Goal: Information Seeking & Learning: Learn about a topic

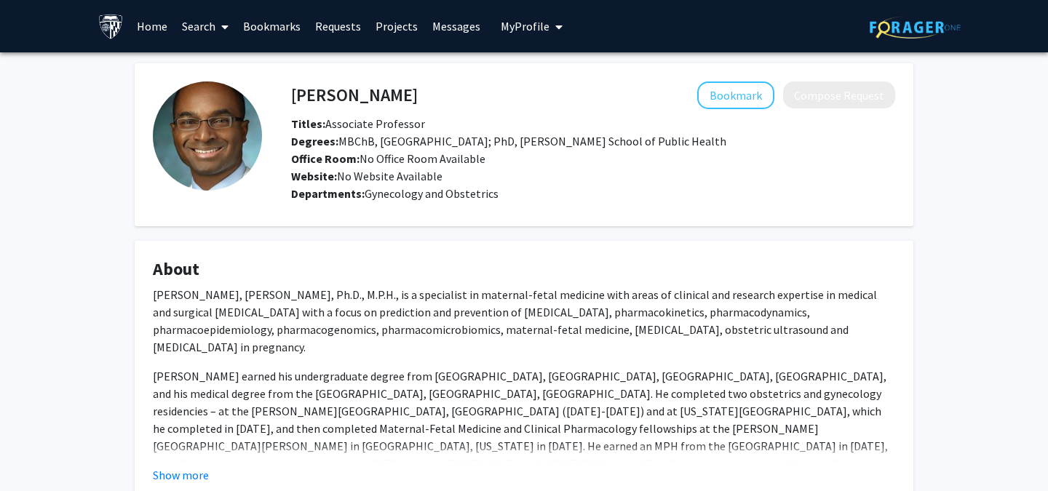
click at [504, 292] on p "Ahizechukwu C Eke, M.B. ChB., Ph.D., M.P.H., is a specialist in maternal-fetal …" at bounding box center [524, 321] width 743 height 70
click at [491, 299] on p "Ahizechukwu C Eke, M.B. ChB., Ph.D., M.P.H., is a specialist in maternal-fetal …" at bounding box center [524, 321] width 743 height 70
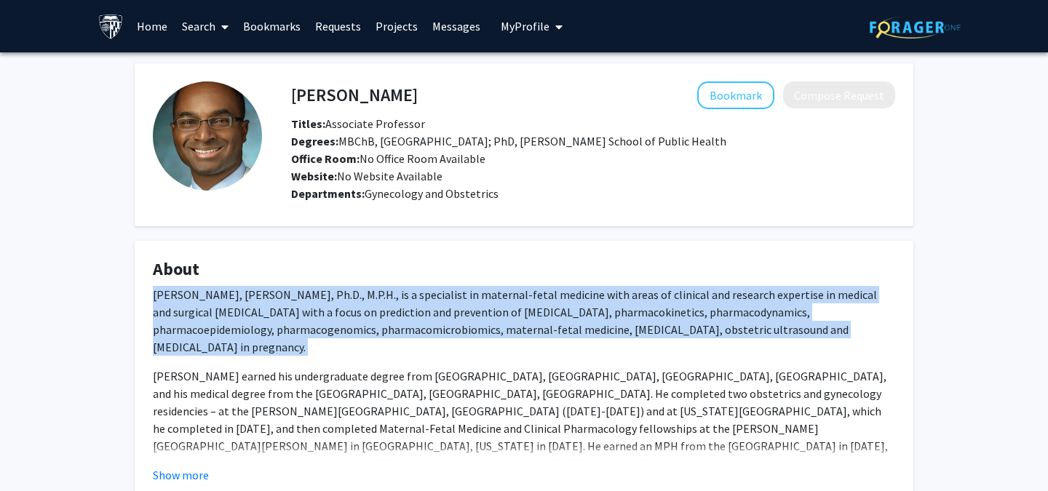
click at [491, 299] on p "Ahizechukwu C Eke, M.B. ChB., Ph.D., M.P.H., is a specialist in maternal-fetal …" at bounding box center [524, 321] width 743 height 70
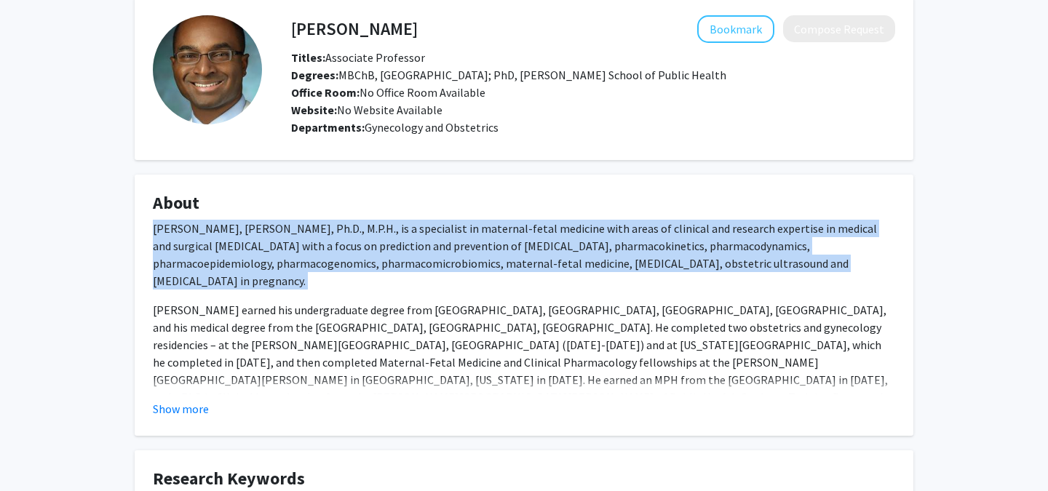
scroll to position [144, 0]
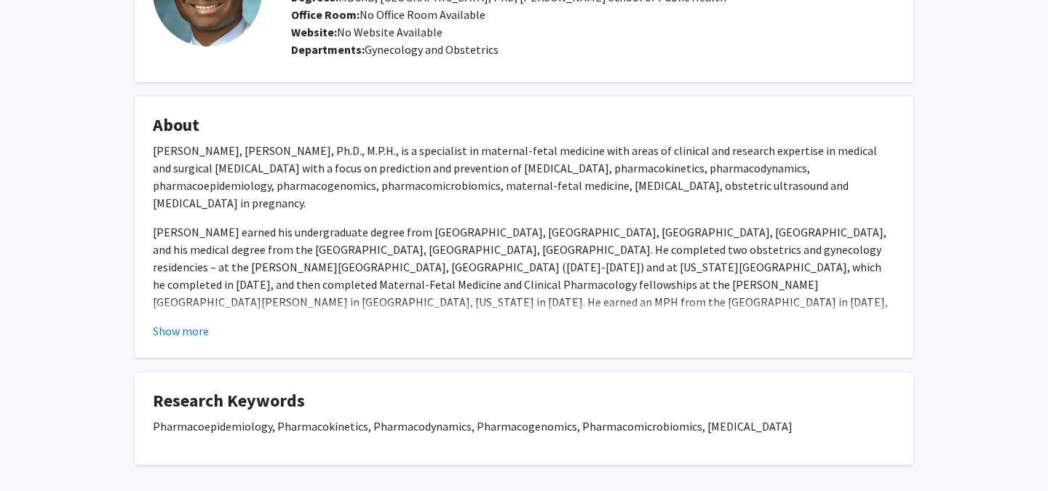
click at [183, 340] on fg-card "About Ahizechukwu C Eke, M.B. ChB., Ph.D., M.P.H., is a specialist in maternal-…" at bounding box center [524, 227] width 779 height 261
click at [186, 331] on button "Show more" at bounding box center [181, 331] width 56 height 17
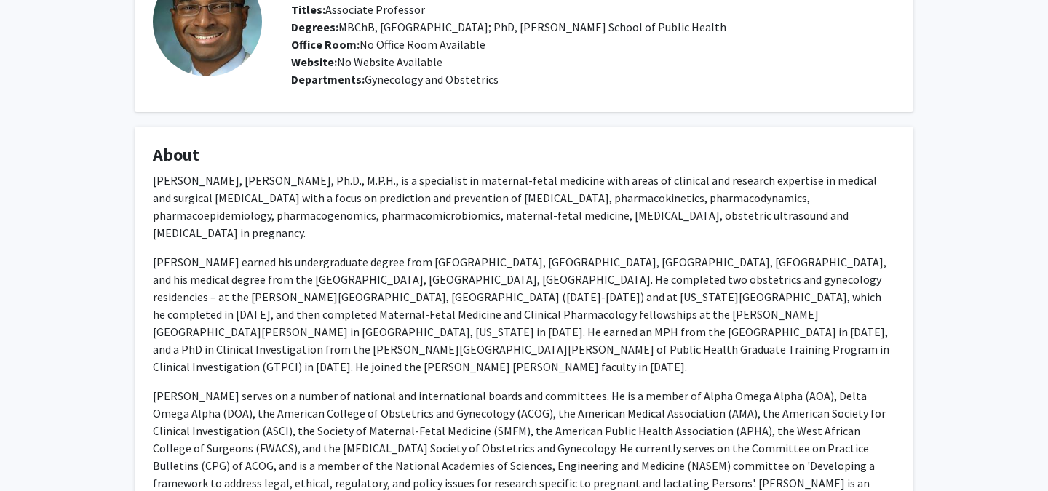
scroll to position [69, 0]
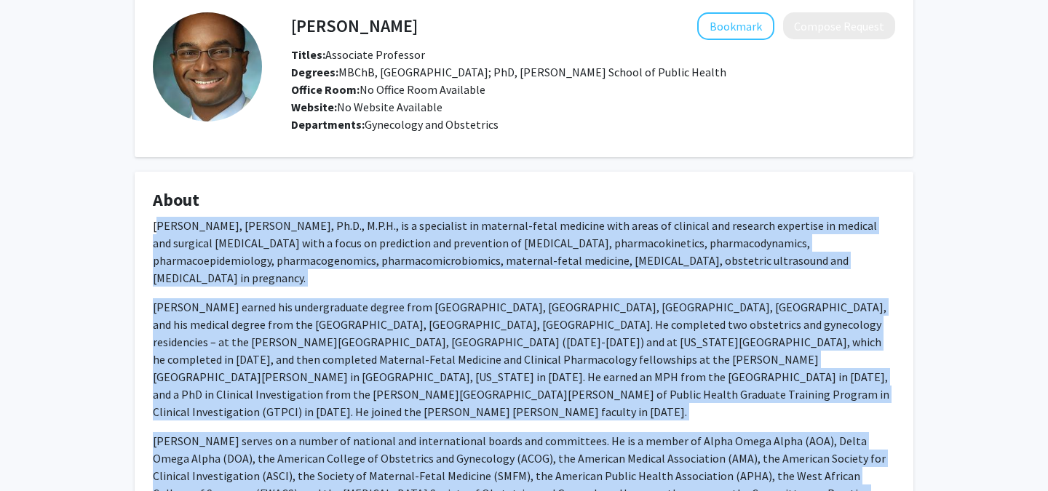
drag, startPoint x: 157, startPoint y: 224, endPoint x: 188, endPoint y: 468, distance: 245.9
click at [188, 468] on div "Ahizechukwu C Eke, M.B. ChB., Ph.D., M.P.H., is a specialist in maternal-fetal …" at bounding box center [524, 426] width 743 height 419
click at [171, 305] on p "Dr. Eke earned his undergraduate degree from Federal Government College, Wukari…" at bounding box center [524, 360] width 743 height 122
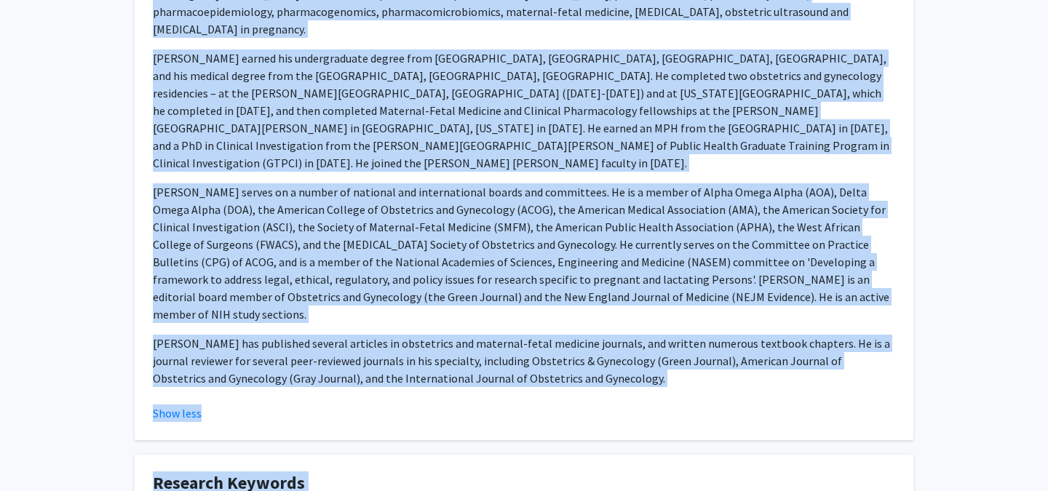
scroll to position [325, 0]
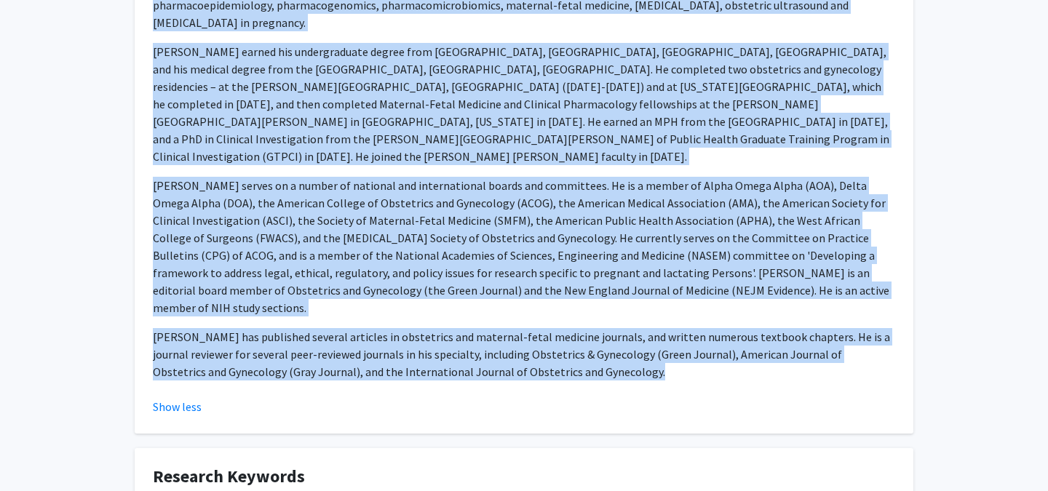
drag, startPoint x: 153, startPoint y: 225, endPoint x: 184, endPoint y: 342, distance: 121.3
click at [184, 343] on fg-read-more "Ahizechukwu C Eke, M.B. ChB., Ph.D., M.P.H., is a specialist in maternal-fetal …" at bounding box center [524, 188] width 743 height 454
copy div "Ahizechukwu C Eke, M.B. ChB., Ph.D., M.P.H., is a specialist in maternal-fetal …"
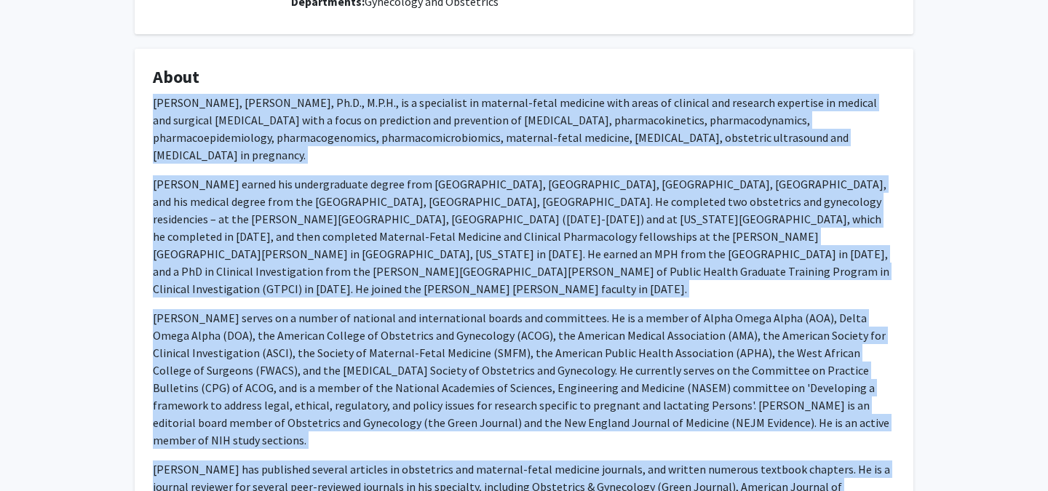
scroll to position [0, 0]
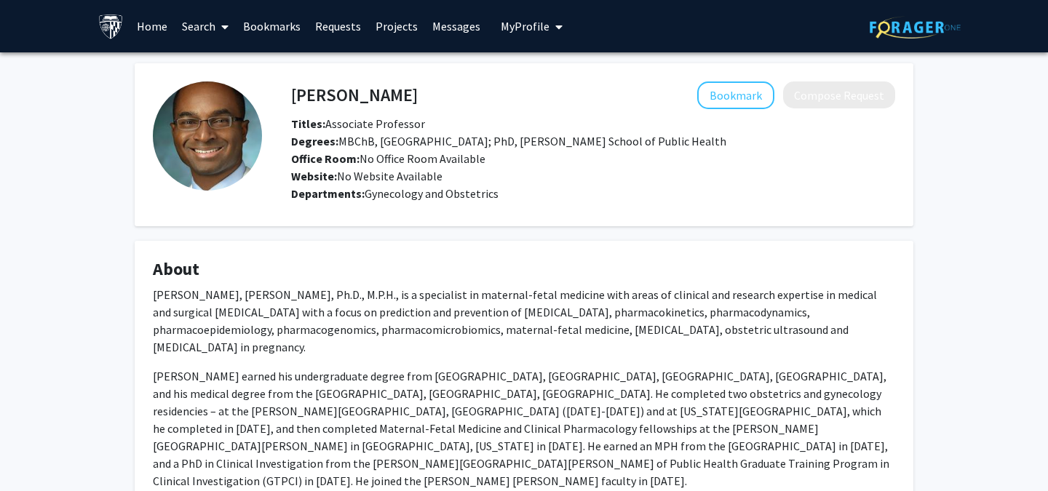
click at [676, 234] on div "Ahizechukwu Eke Bookmark Compose Request Titles: Associate Professor Degrees: M…" at bounding box center [524, 464] width 801 height 802
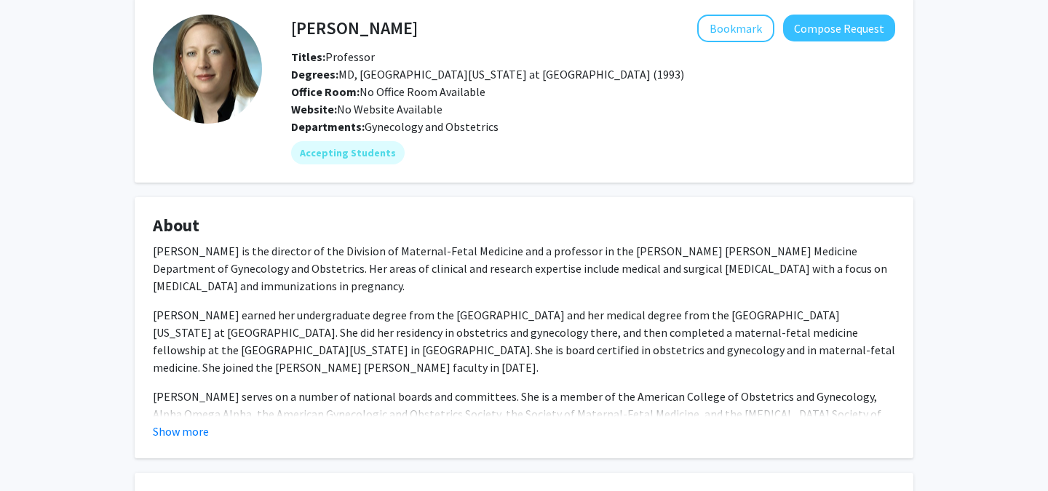
scroll to position [74, 0]
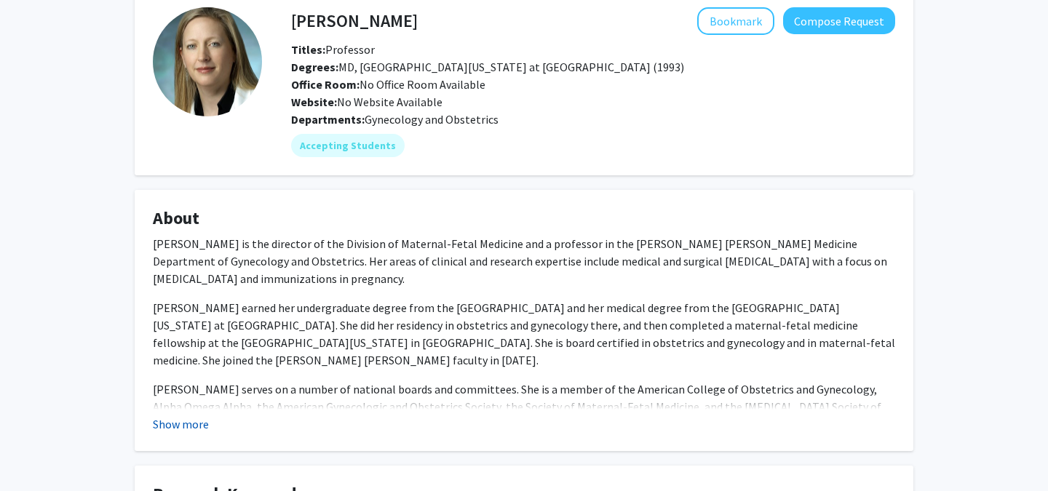
click at [179, 420] on button "Show more" at bounding box center [181, 424] width 56 height 17
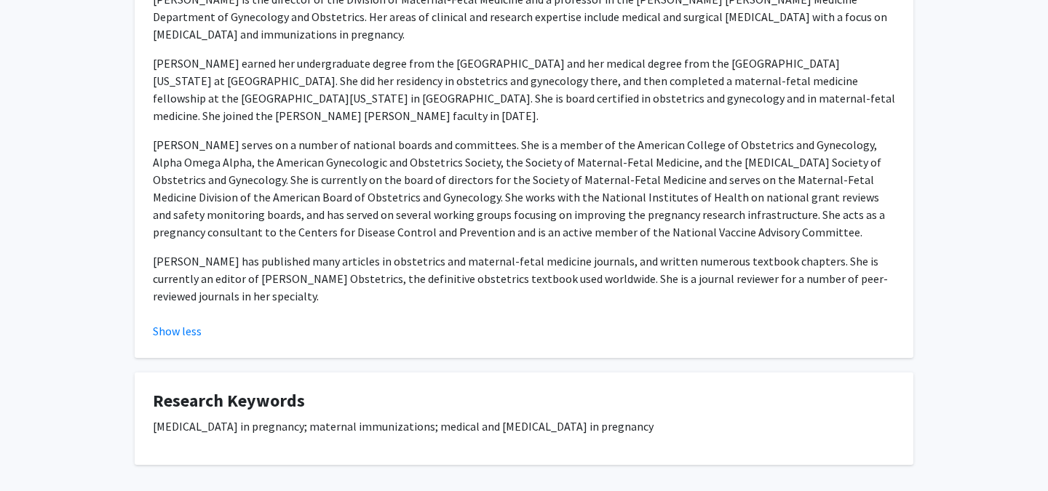
scroll to position [383, 0]
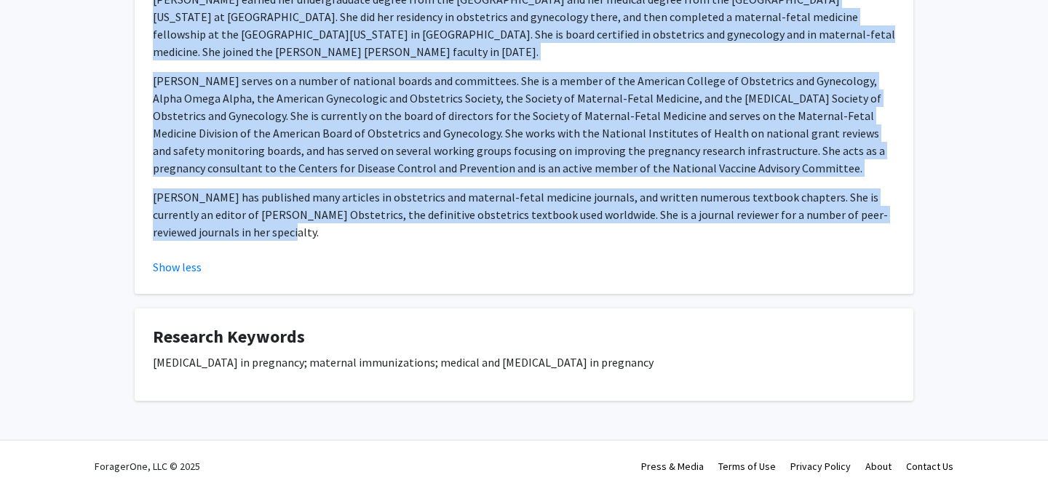
drag, startPoint x: 153, startPoint y: 245, endPoint x: 240, endPoint y: 241, distance: 87.5
click at [240, 240] on div "Dr. Jeanne Sheffield is the director of the Division of Maternal-Fetal Medicine…" at bounding box center [524, 89] width 743 height 326
copy div "Dr. Jeanne Sheffield is the director of the Division of Maternal-Fetal Medicine…"
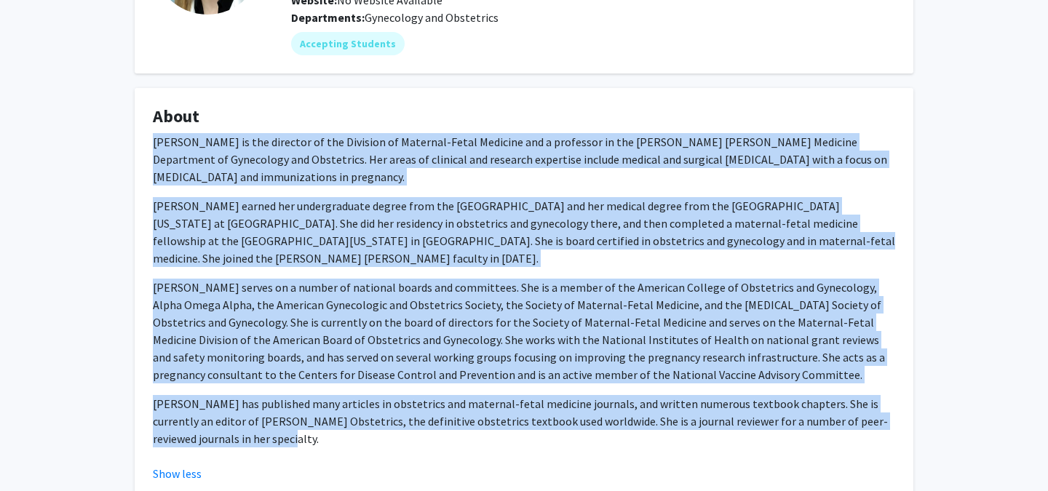
scroll to position [173, 0]
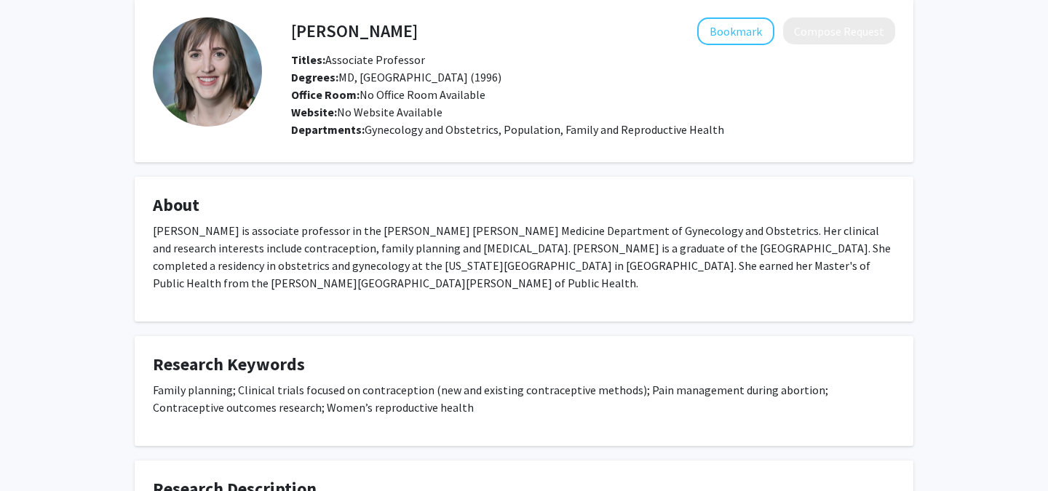
scroll to position [67, 0]
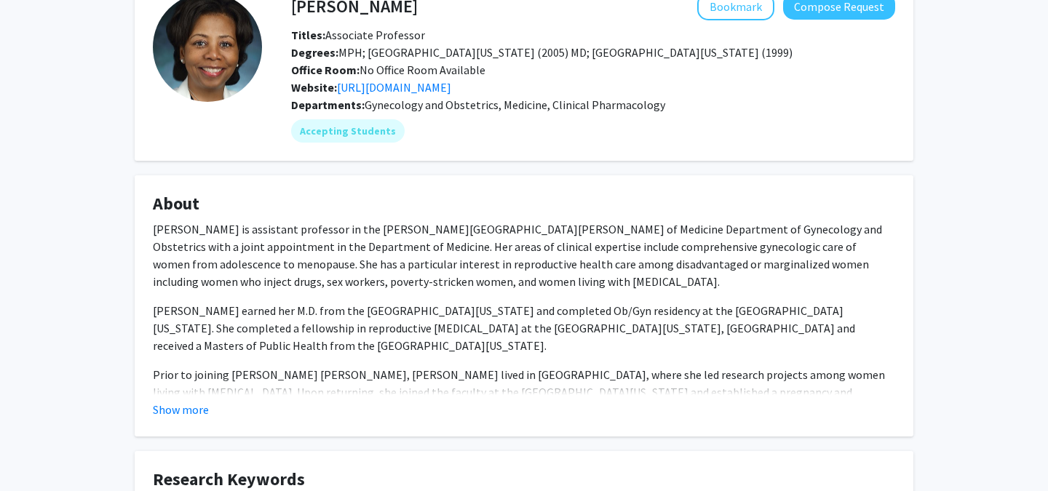
scroll to position [108, 0]
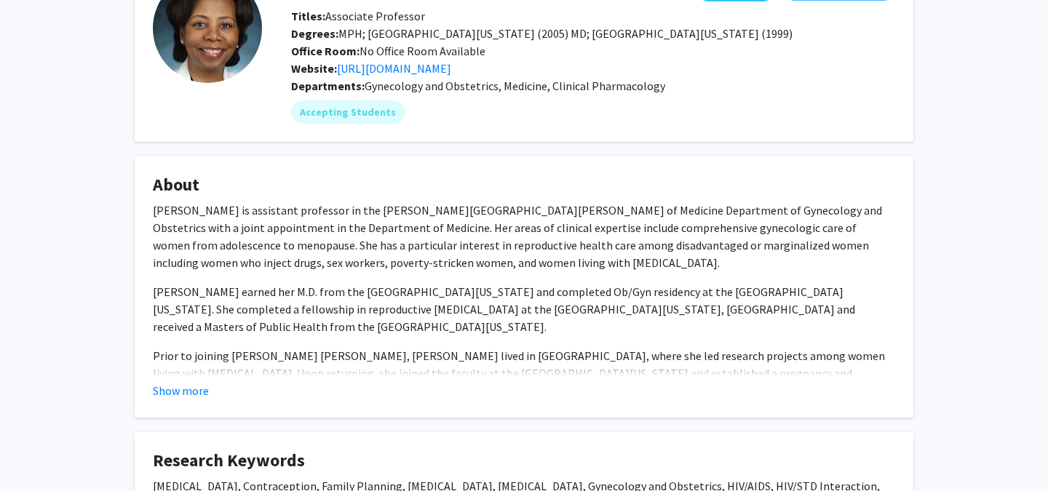
click at [261, 284] on p "[PERSON_NAME] earned her M.D. from the [GEOGRAPHIC_DATA][US_STATE] and complete…" at bounding box center [524, 309] width 743 height 52
click at [202, 387] on button "Show more" at bounding box center [181, 390] width 56 height 17
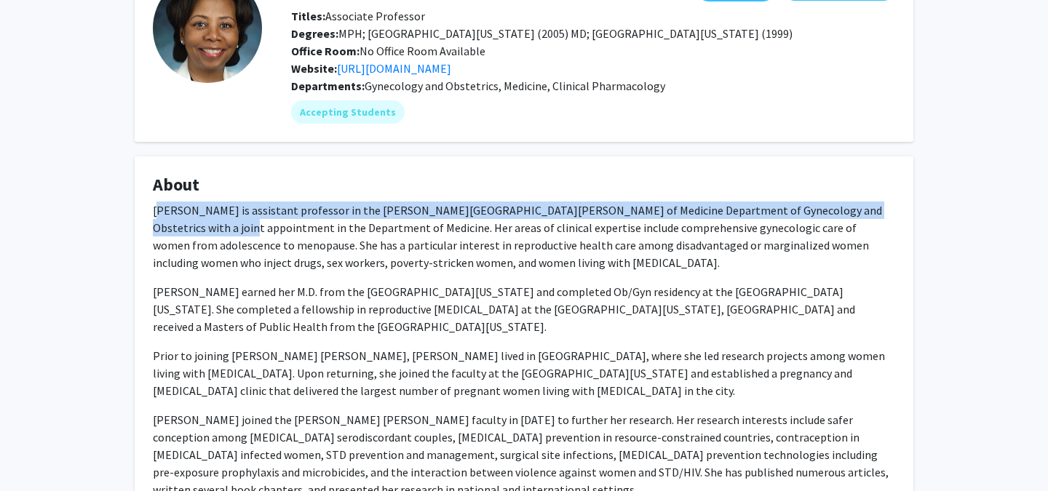
drag, startPoint x: 157, startPoint y: 212, endPoint x: 157, endPoint y: 225, distance: 13.1
click at [157, 225] on p "[PERSON_NAME] is assistant professor in the [PERSON_NAME][GEOGRAPHIC_DATA][PERS…" at bounding box center [524, 237] width 743 height 70
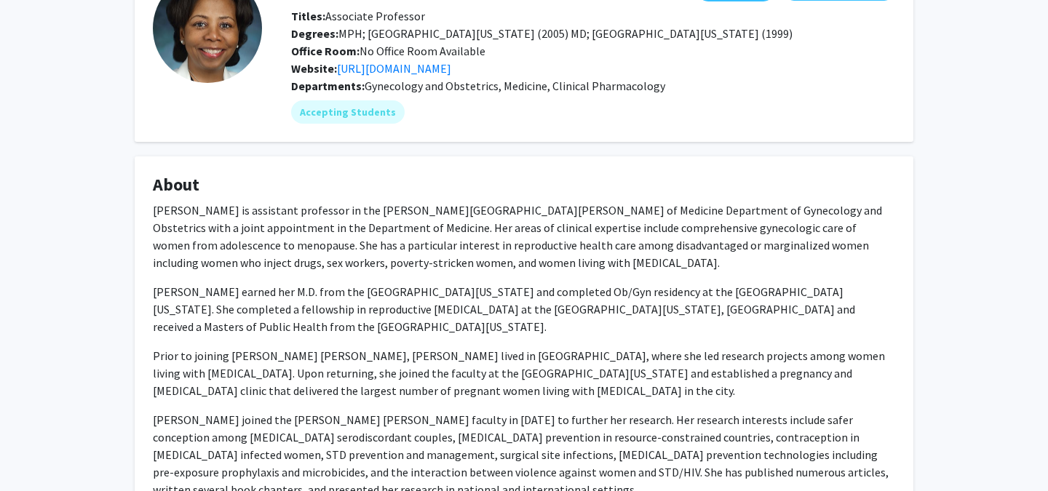
click at [157, 214] on p "Dr. Jenell Coleman is assistant professor in the Johns Hopkins School of Medici…" at bounding box center [524, 237] width 743 height 70
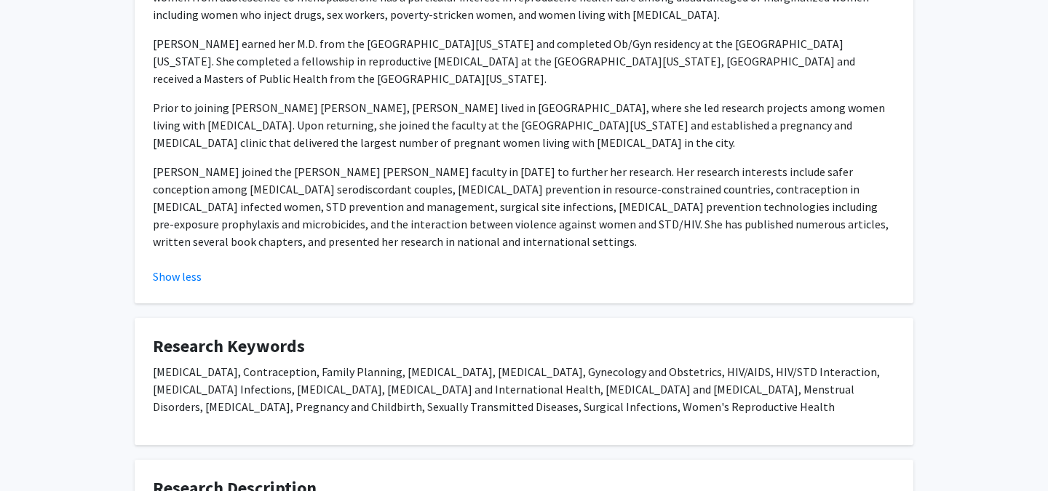
scroll to position [437, 0]
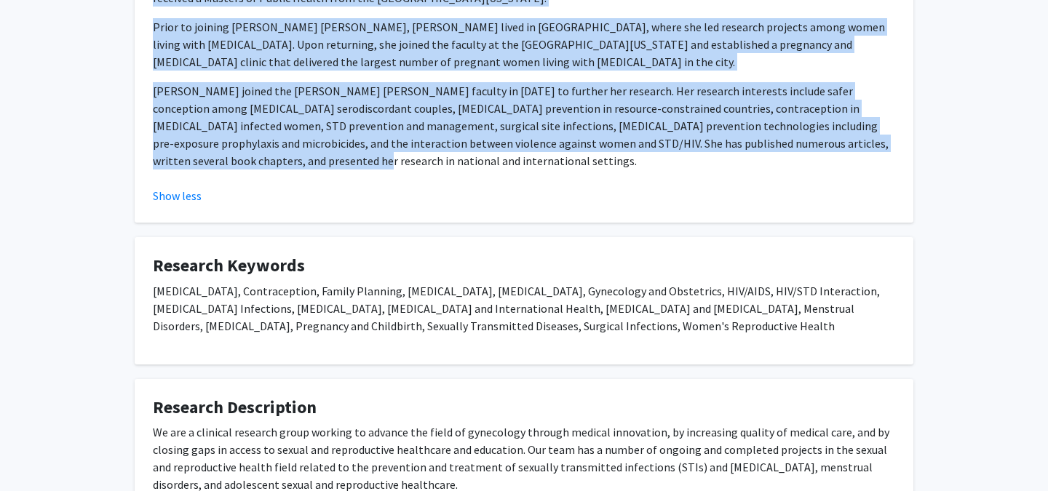
drag, startPoint x: 156, startPoint y: 210, endPoint x: 236, endPoint y: 159, distance: 95.3
click at [236, 159] on div "Dr. Jenell Coleman is assistant professor in the Johns Hopkins School of Medici…" at bounding box center [524, 27] width 743 height 309
copy div "Dr. Jenell Coleman is assistant professor in the Johns Hopkins School of Medici…"
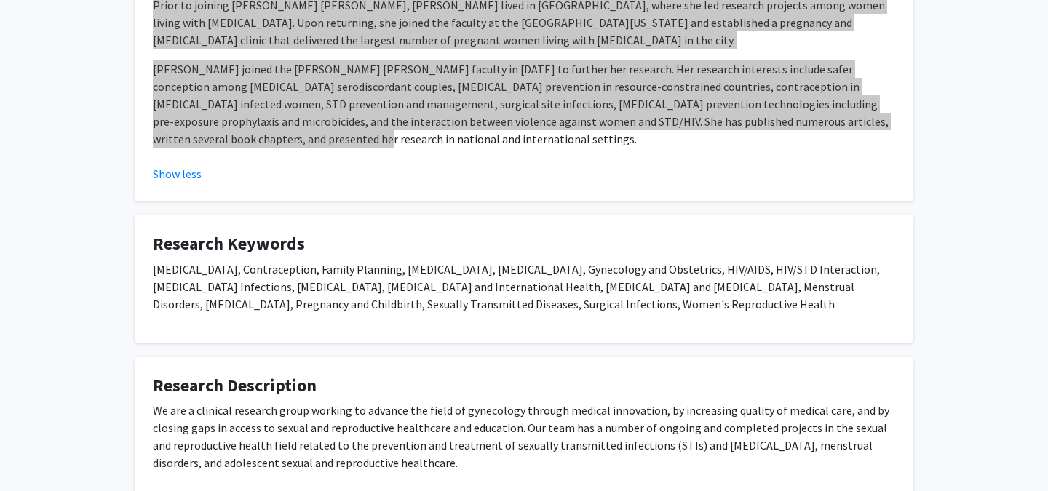
scroll to position [542, 0]
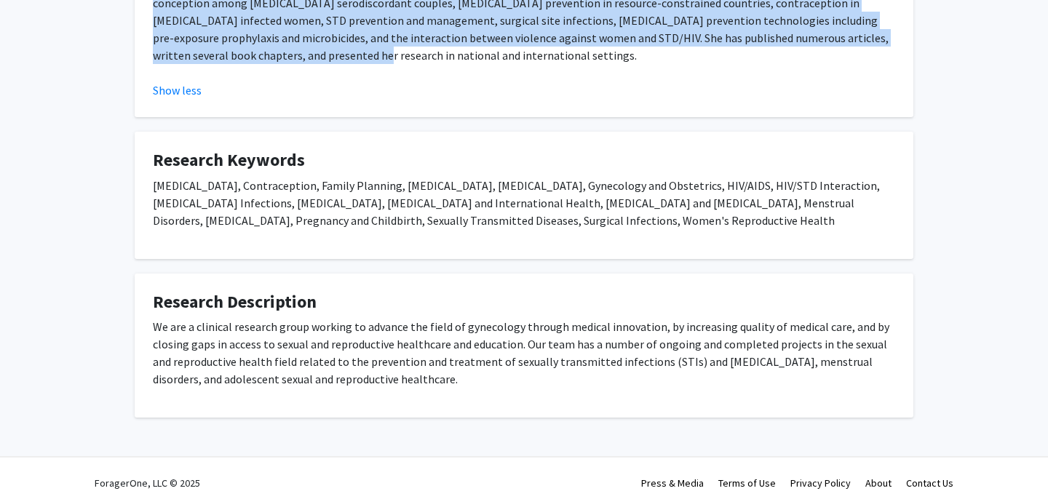
click at [577, 321] on p "We are a clinical research group working to advance the field of gynecology thr…" at bounding box center [524, 353] width 743 height 70
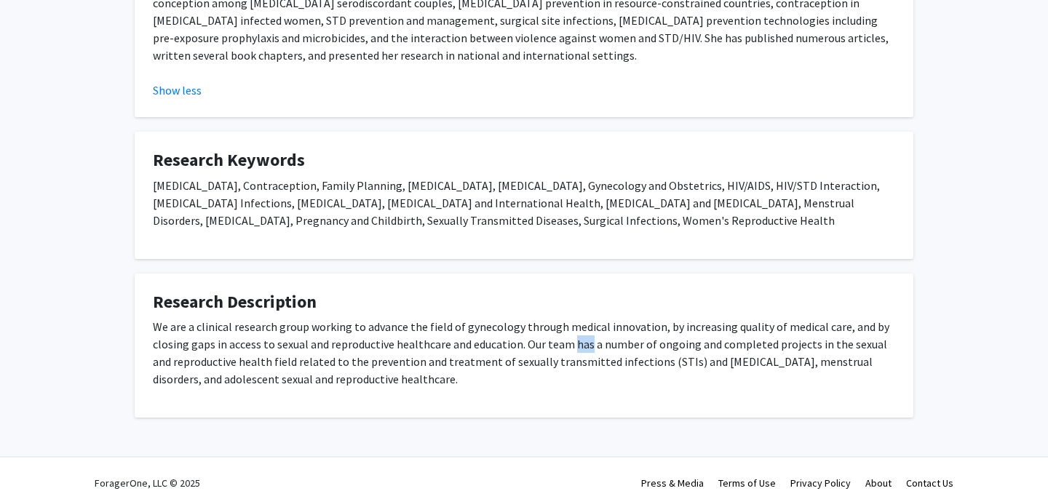
click at [577, 321] on p "We are a clinical research group working to advance the field of gynecology thr…" at bounding box center [524, 353] width 743 height 70
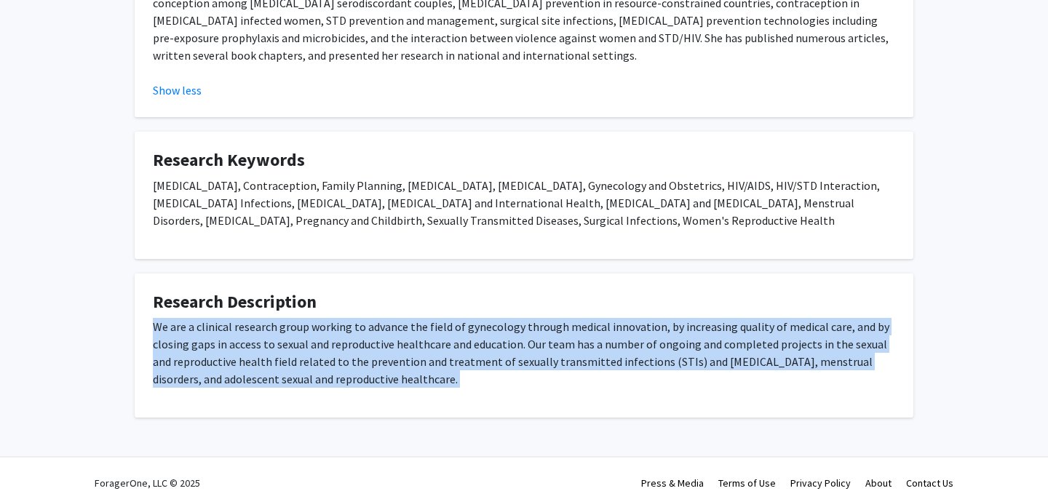
click at [577, 321] on p "We are a clinical research group working to advance the field of gynecology thr…" at bounding box center [524, 353] width 743 height 70
copy p "We are a clinical research group working to advance the field of gynecology thr…"
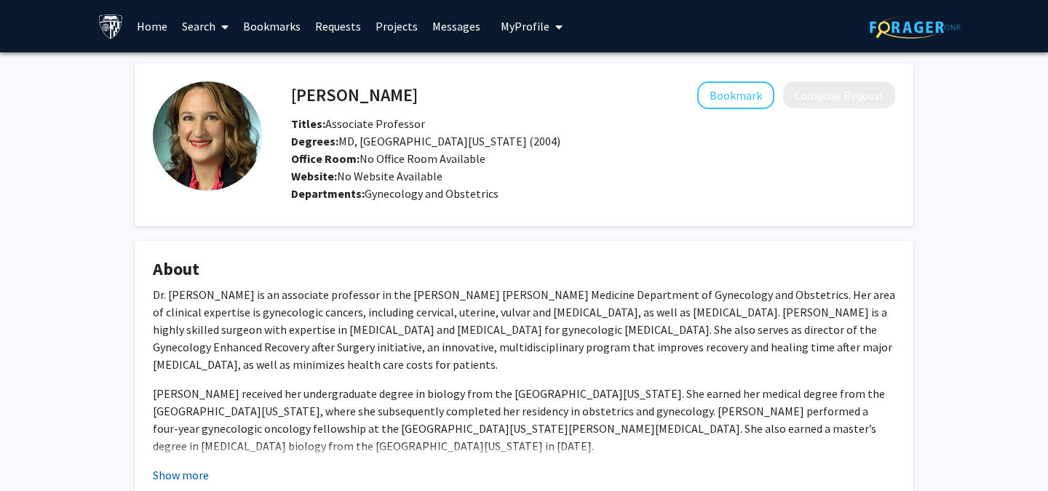
click at [199, 470] on button "Show more" at bounding box center [181, 475] width 56 height 17
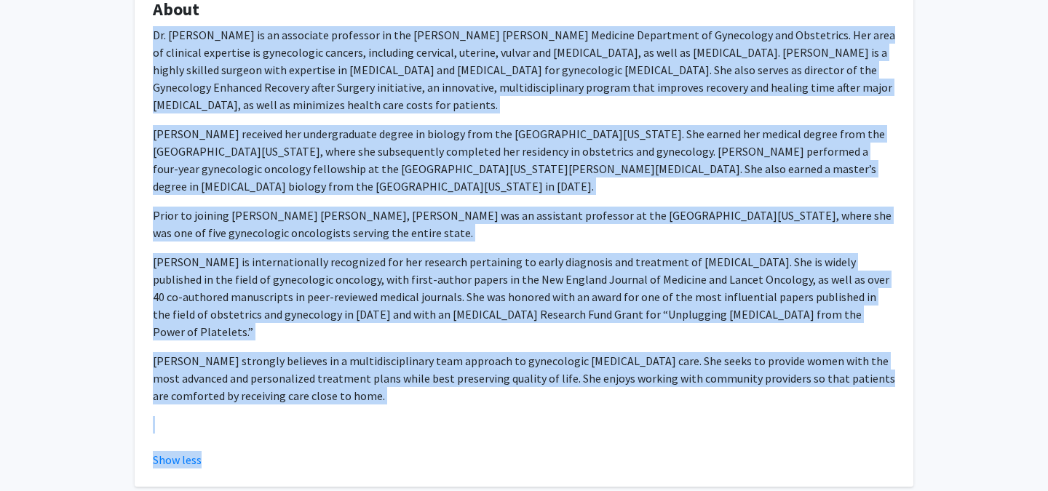
scroll to position [450, 0]
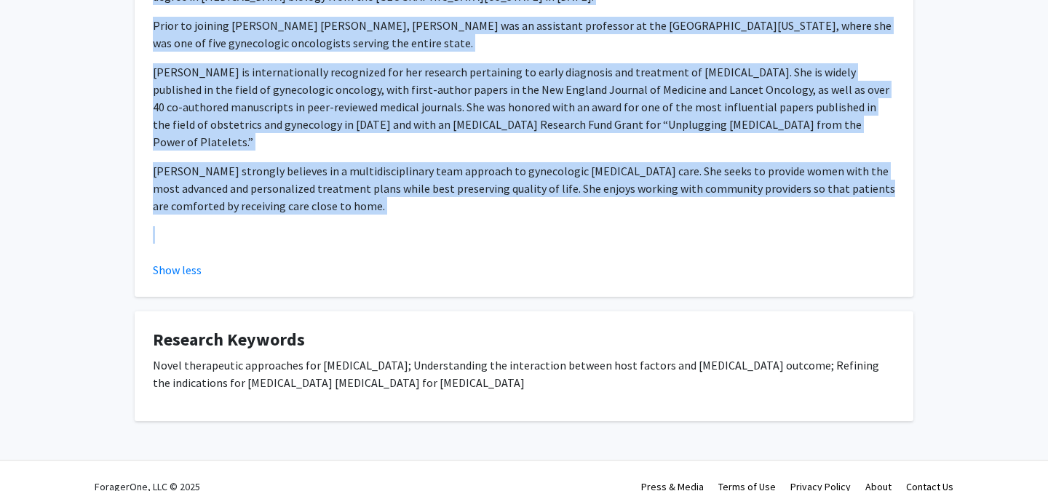
drag, startPoint x: 154, startPoint y: 160, endPoint x: 325, endPoint y: 226, distance: 184.2
click at [325, 226] on div "Dr. Rebecca Stone is an associate professor in the Johns Hopkins Medicine Depar…" at bounding box center [524, 45] width 743 height 419
copy div "Dr. Rebecca Stone is an associate professor in the Johns Hopkins Medicine Depar…"
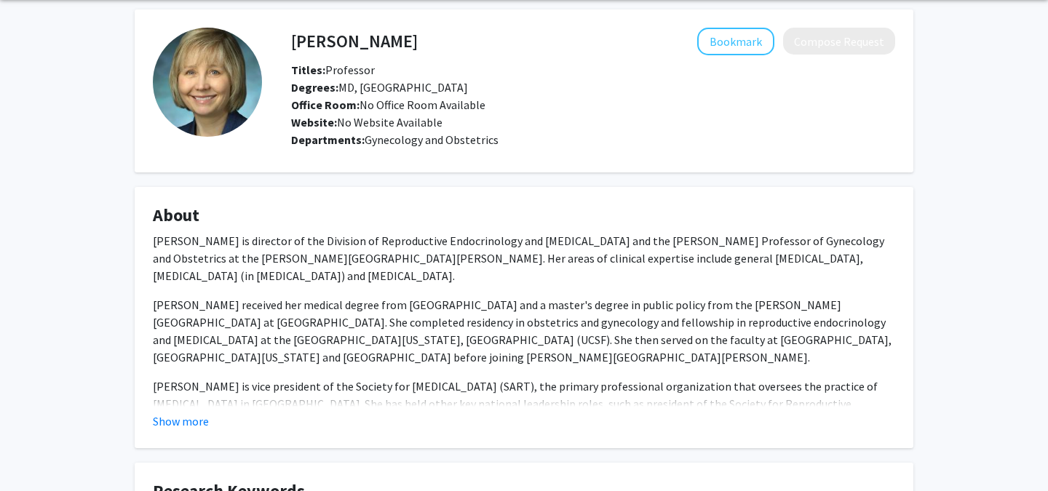
scroll to position [110, 0]
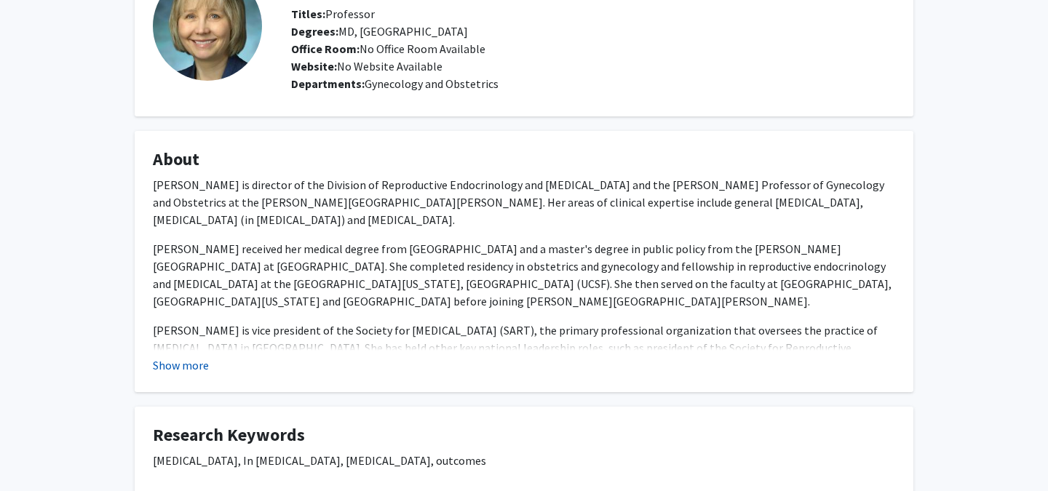
click at [202, 363] on button "Show more" at bounding box center [181, 365] width 56 height 17
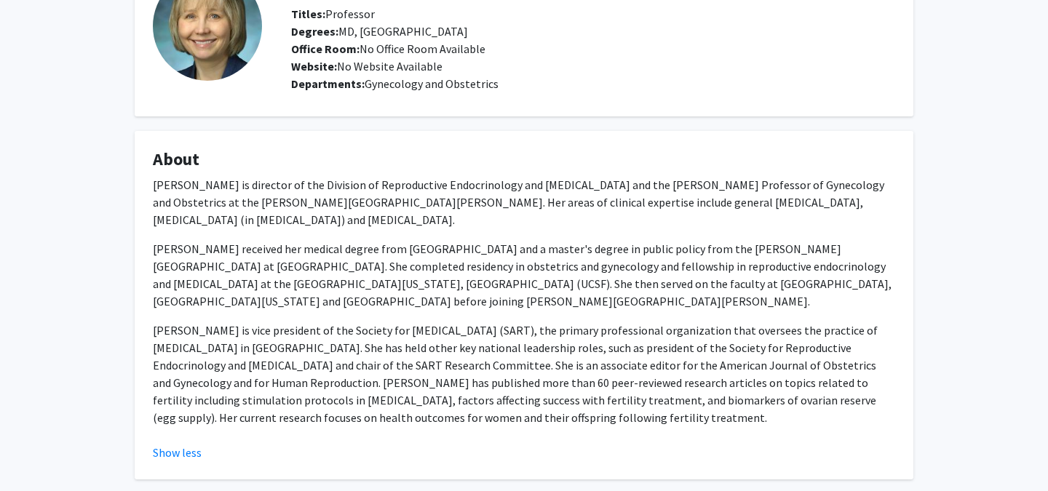
click at [452, 280] on p "Dr. Baker received her medical degree from Harvard Medical School and a master'…" at bounding box center [524, 275] width 743 height 70
drag, startPoint x: 152, startPoint y: 183, endPoint x: 681, endPoint y: 420, distance: 579.4
click at [681, 420] on div "Valerie Baker is director of the Division of Reproductive Endocrinology and Inf…" at bounding box center [524, 301] width 743 height 250
copy div "Valerie Baker is director of the Division of Reproductive Endocrinology and Inf…"
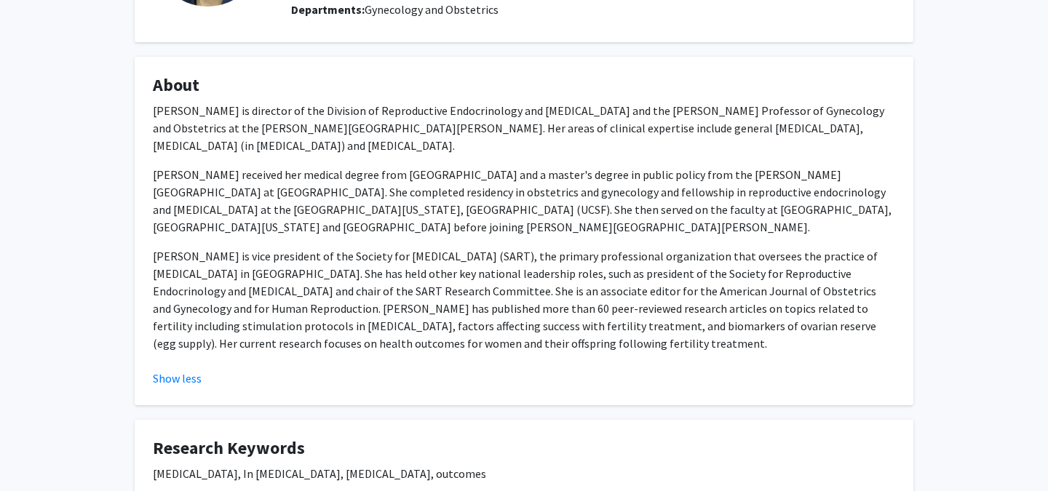
scroll to position [186, 0]
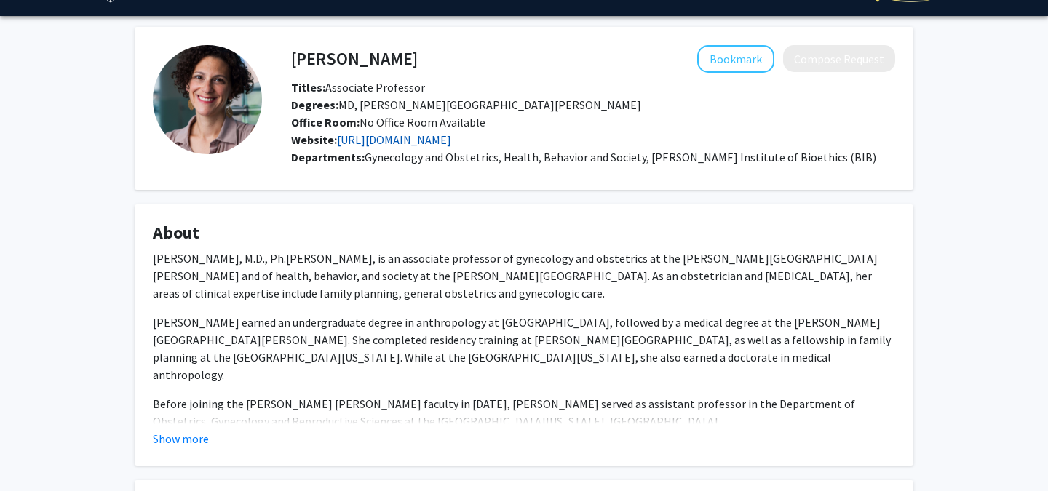
scroll to position [42, 0]
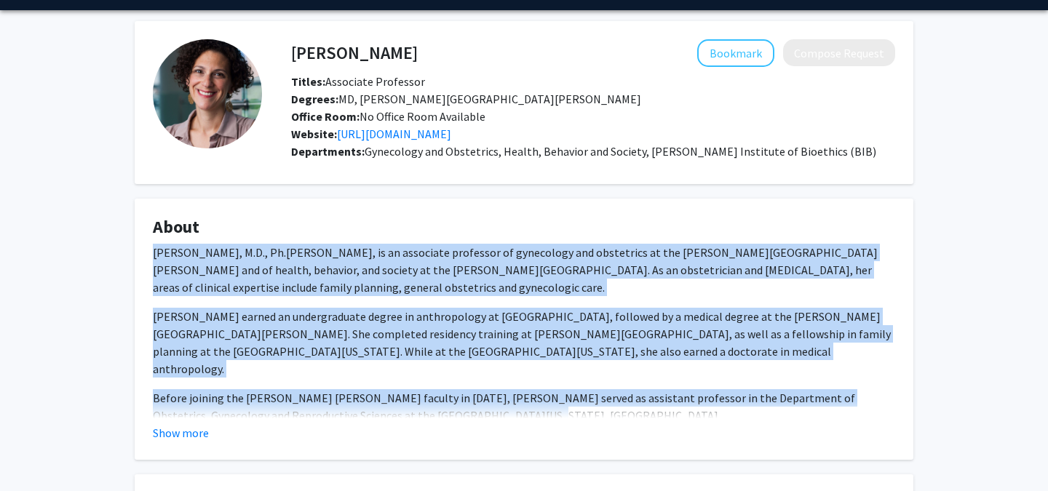
drag, startPoint x: 154, startPoint y: 250, endPoint x: 424, endPoint y: 401, distance: 310.0
click at [425, 401] on div "[PERSON_NAME], M.D., Ph.[PERSON_NAME], is an associate professor of gynecology …" at bounding box center [524, 421] width 743 height 355
copy div "[PERSON_NAME], M.D., Ph.[PERSON_NAME], is an associate professor of gynecology …"
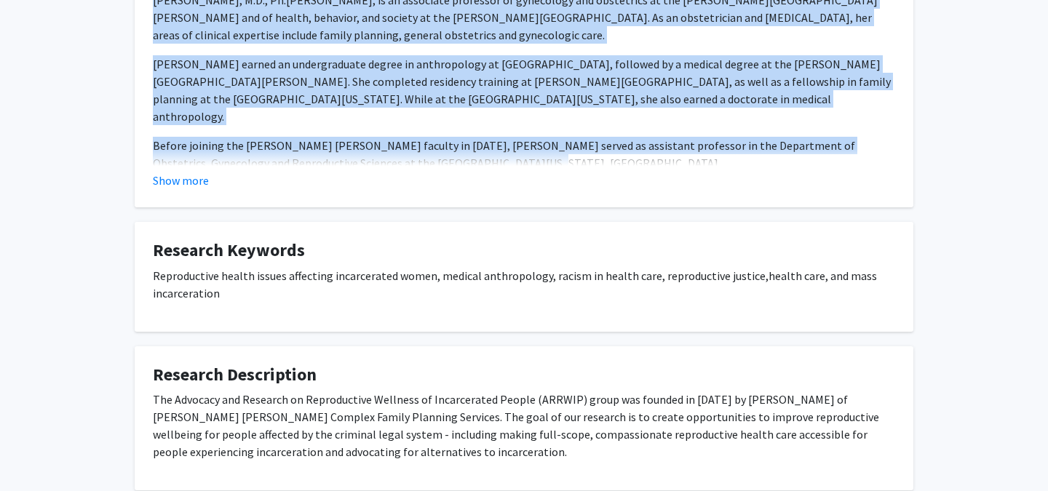
scroll to position [385, 0]
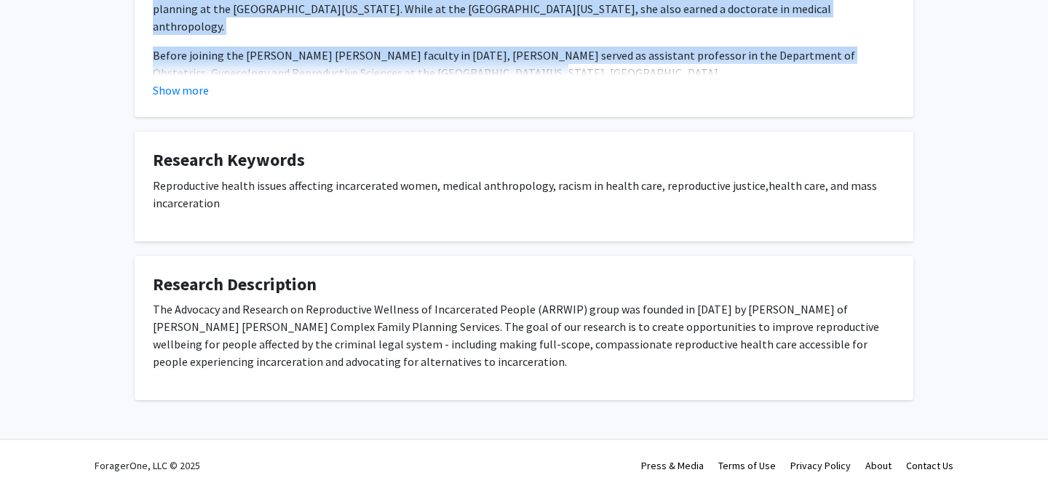
click at [431, 331] on p "The Advocacy and Research on Reproductive Wellness of Incarcerated People (ARRW…" at bounding box center [524, 336] width 743 height 70
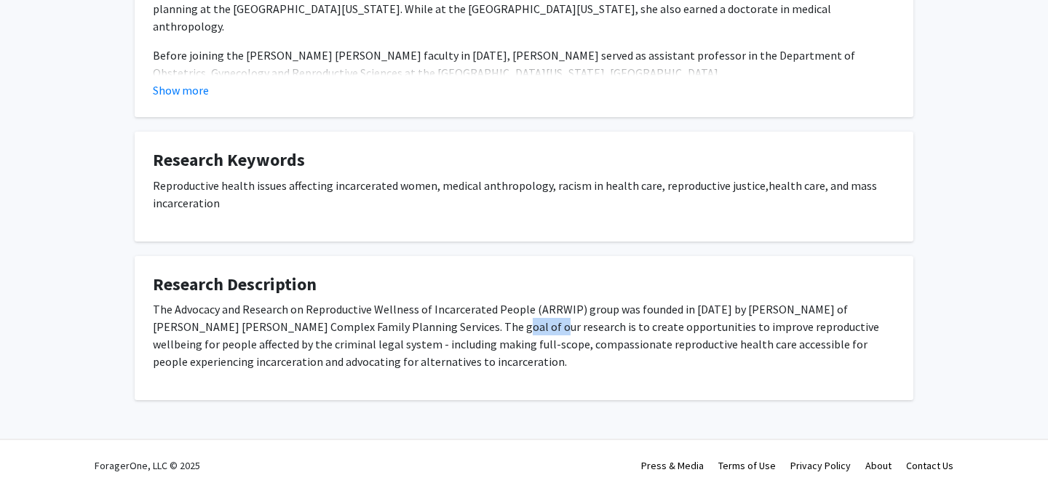
click at [431, 331] on p "The Advocacy and Research on Reproductive Wellness of Incarcerated People (ARRW…" at bounding box center [524, 336] width 743 height 70
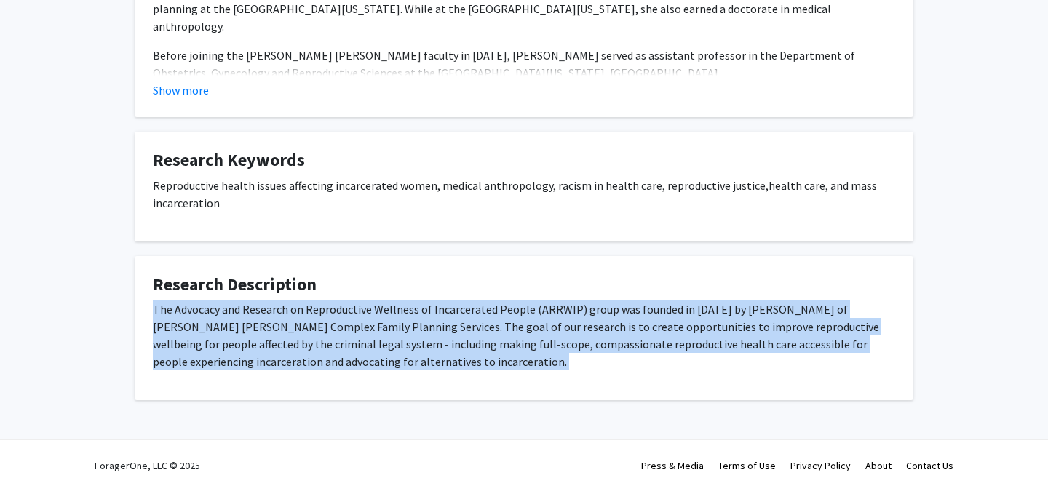
click at [431, 331] on p "The Advocacy and Research on Reproductive Wellness of Incarcerated People (ARRW…" at bounding box center [524, 336] width 743 height 70
copy p "The Advocacy and Research on Reproductive Wellness of Incarcerated People (ARRW…"
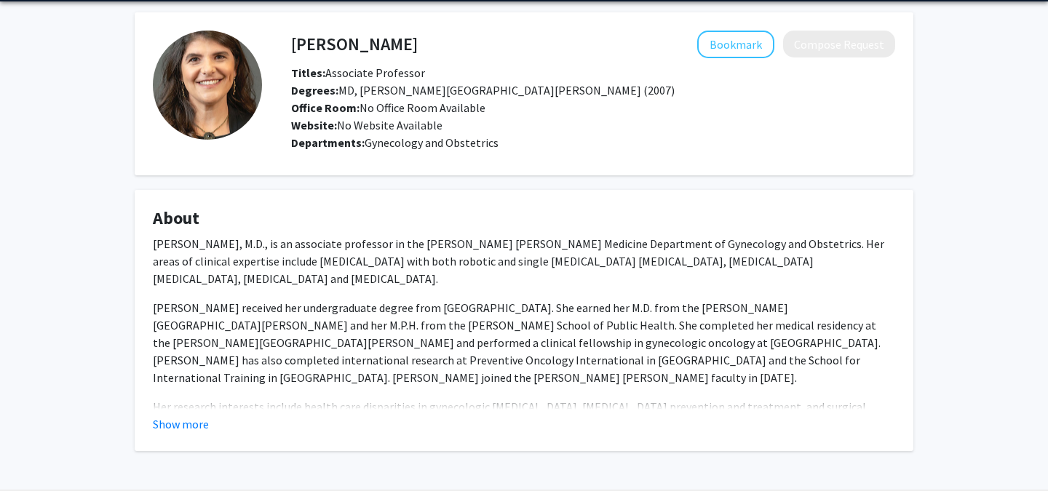
scroll to position [102, 0]
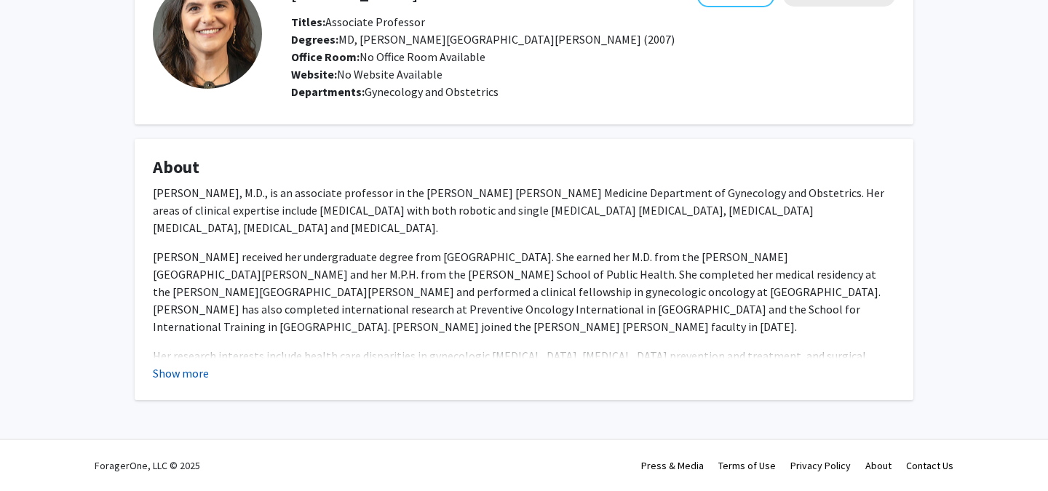
click at [188, 373] on button "Show more" at bounding box center [181, 373] width 56 height 17
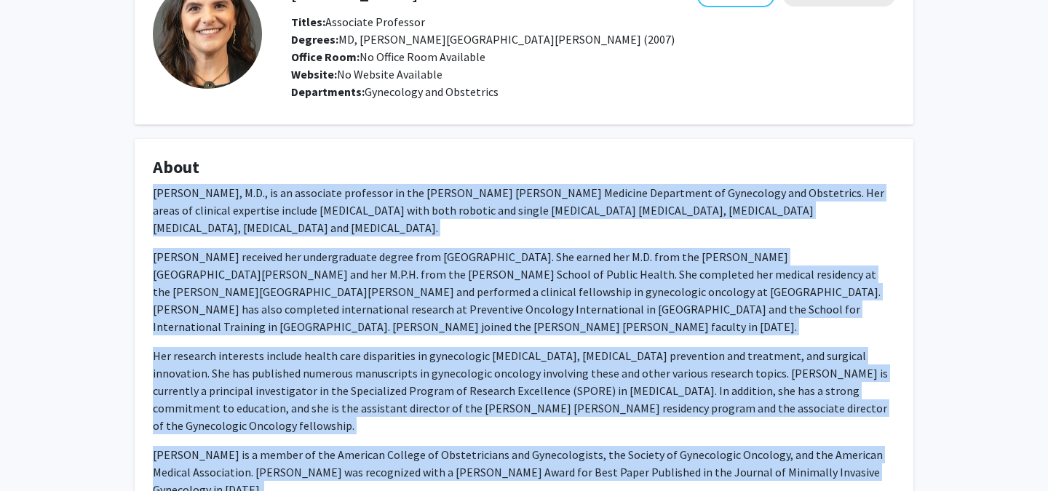
drag, startPoint x: 149, startPoint y: 190, endPoint x: 232, endPoint y: 446, distance: 268.7
click at [232, 446] on fg-card "About Kimberly Levinson, M.D., is an associate professor in the Johns Hopkins M…" at bounding box center [524, 360] width 779 height 442
copy div "Kimberly Levinson, M.D., is an associate professor in the Johns Hopkins Medicin…"
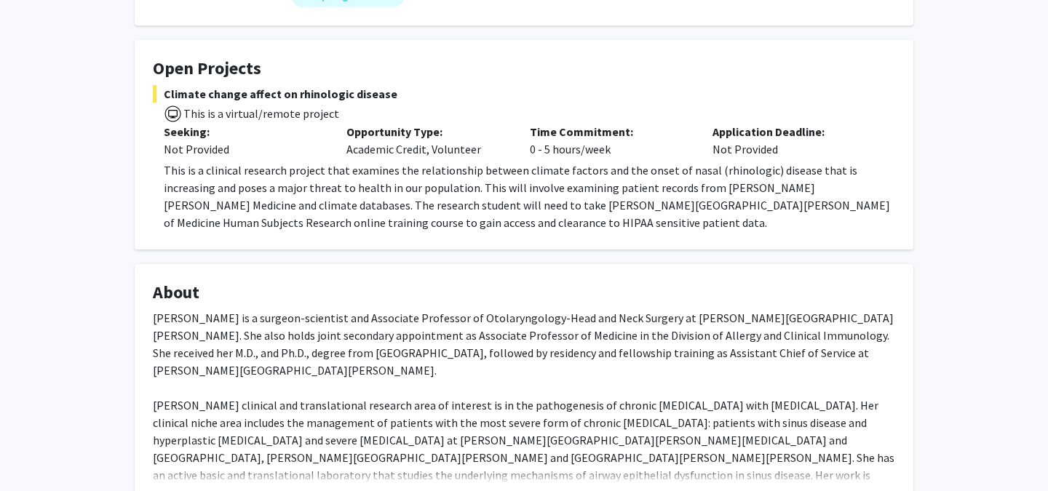
scroll to position [317, 0]
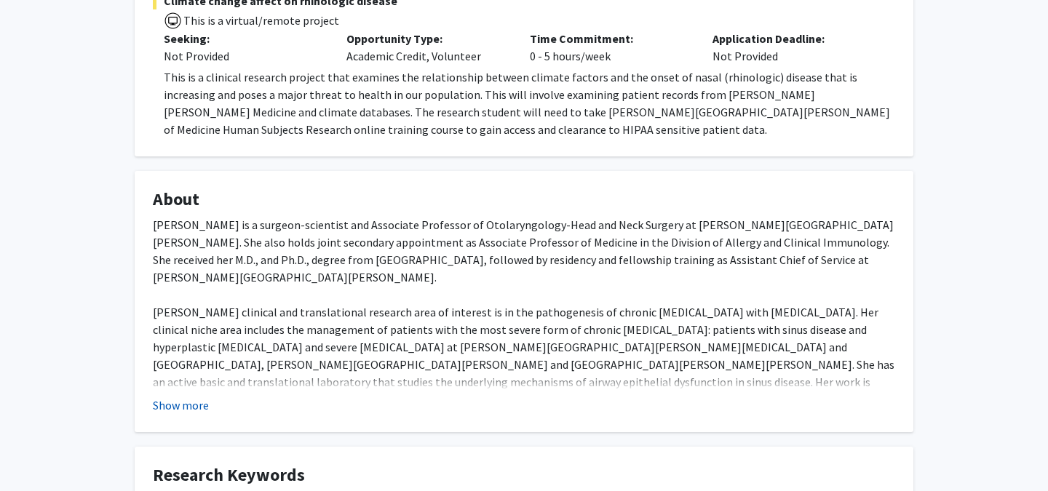
click at [186, 398] on button "Show more" at bounding box center [181, 405] width 56 height 17
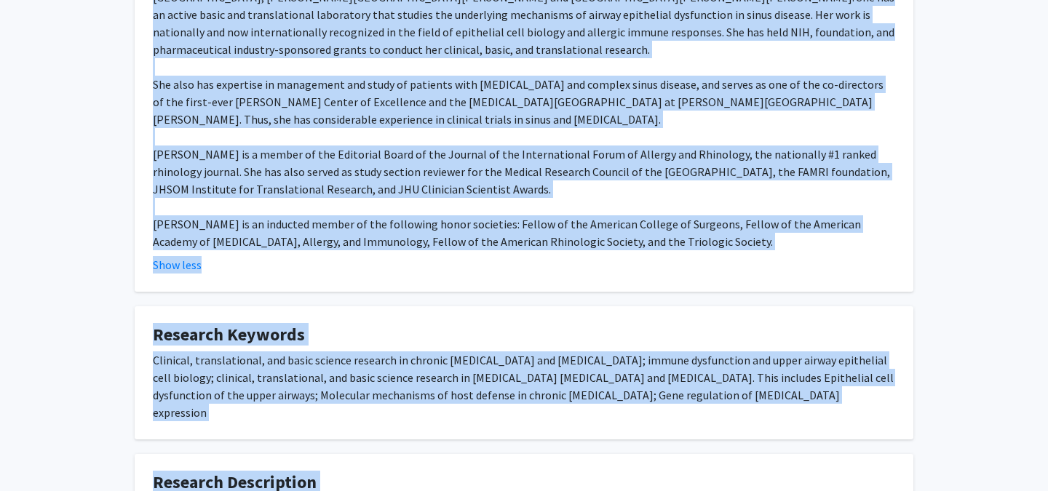
scroll to position [767, 0]
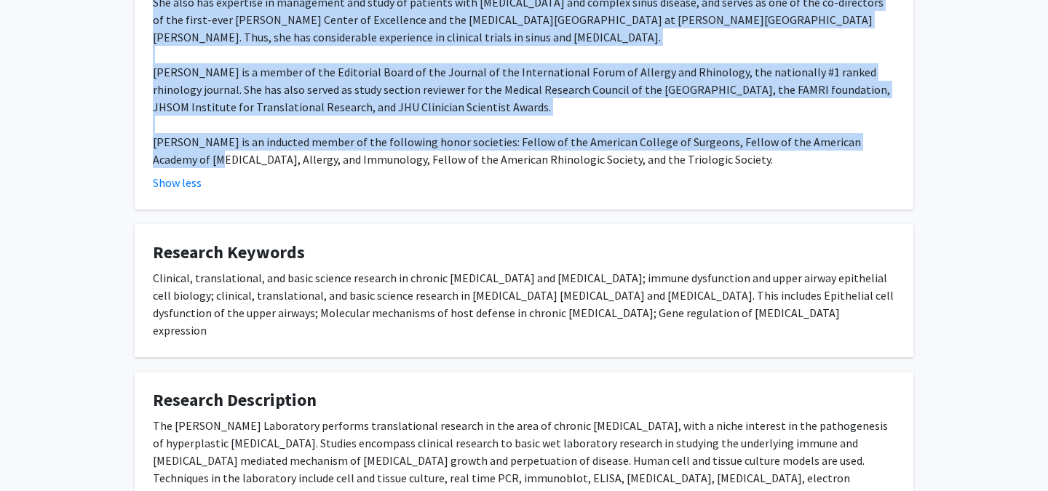
drag, startPoint x: 153, startPoint y: 224, endPoint x: 135, endPoint y: 146, distance: 79.3
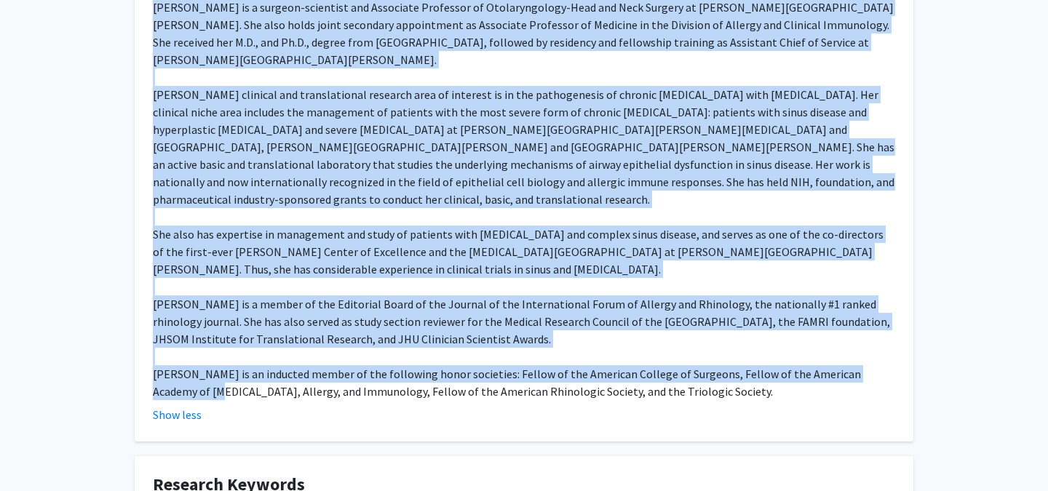
scroll to position [459, 0]
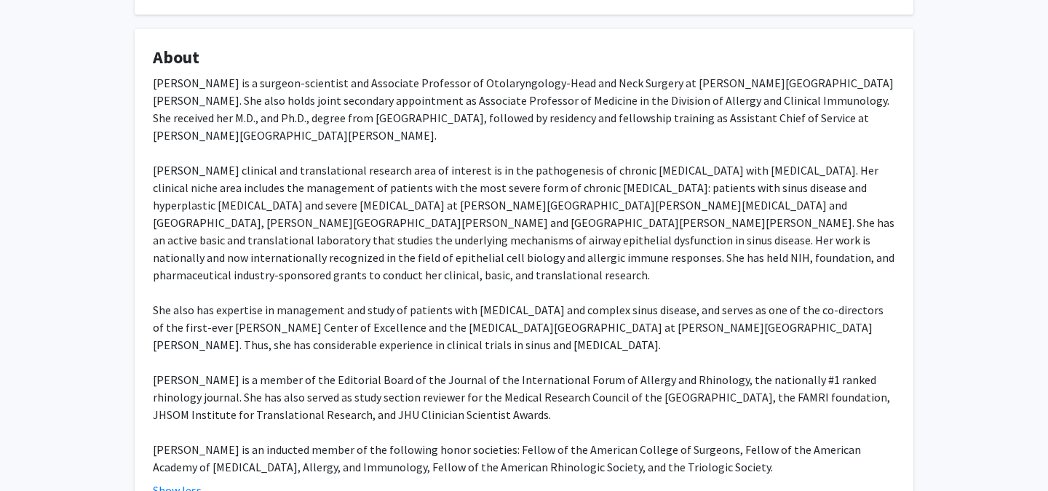
click at [515, 409] on div "Dr. Jean Kim is a surgeon-scientist and Associate Professor of Otolaryngology-H…" at bounding box center [524, 275] width 743 height 402
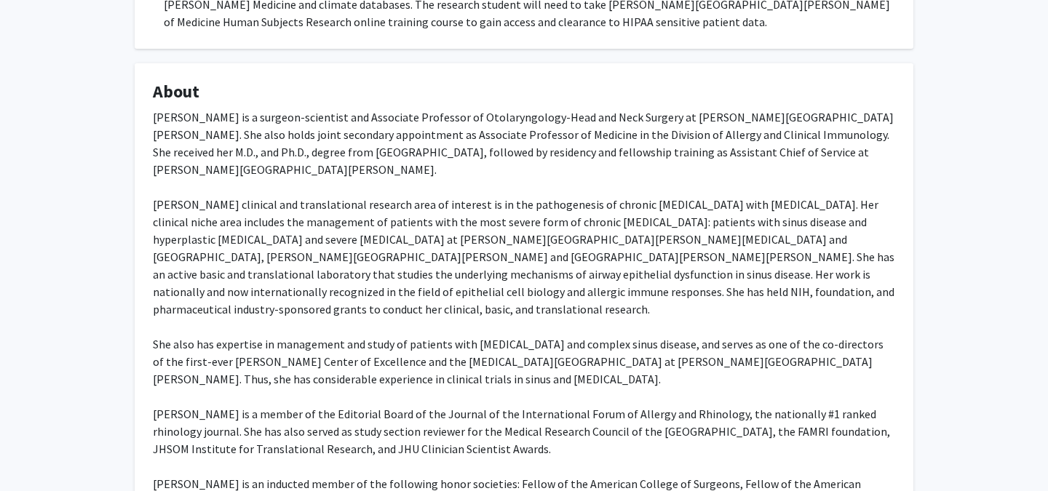
scroll to position [411, 0]
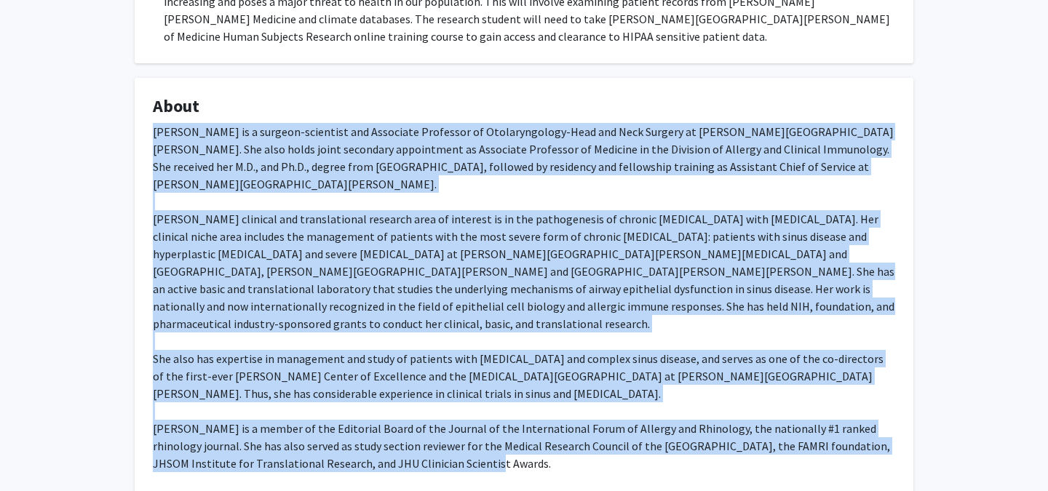
drag, startPoint x: 483, startPoint y: 445, endPoint x: 135, endPoint y: 138, distance: 464.2
click at [135, 138] on fg-card "About Dr. Jean Kim is a surgeon-scientist and Associate Professor of Otolaryngo…" at bounding box center [524, 322] width 779 height 489
copy div "Dr. Jean Kim is a surgeon-scientist and Associate Professor of Otolaryngology-H…"
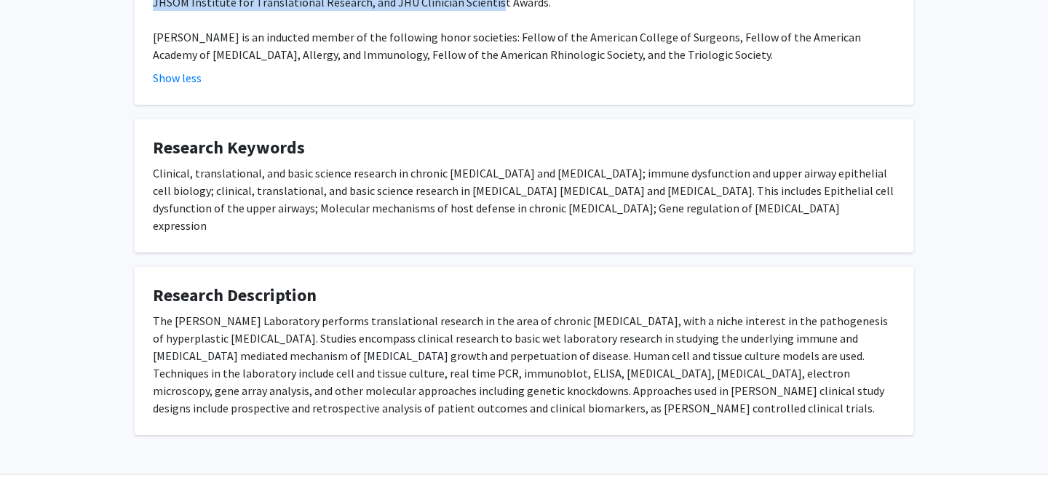
click at [505, 343] on div "The Jean Kim Laboratory performs translational research in the area of chronic …" at bounding box center [524, 364] width 743 height 105
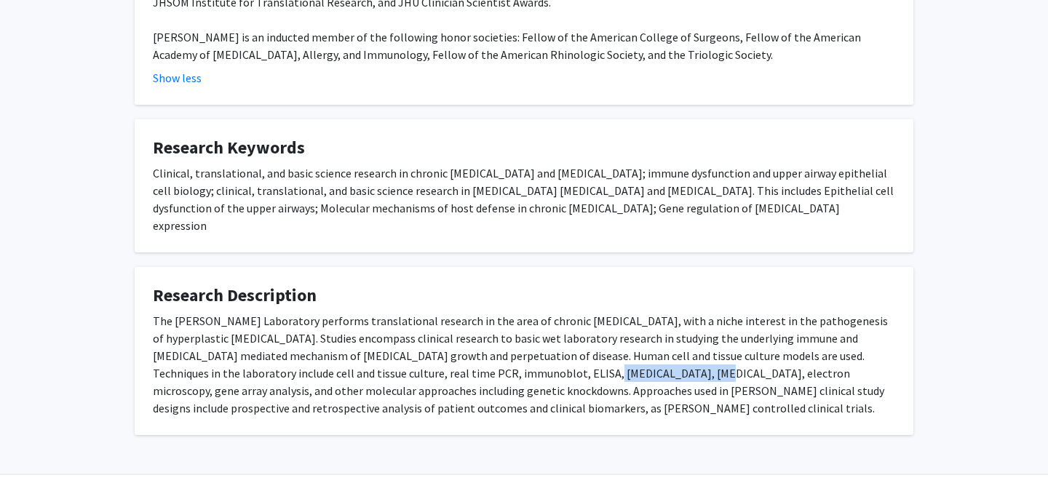
click at [505, 343] on div "The Jean Kim Laboratory performs translational research in the area of chronic …" at bounding box center [524, 364] width 743 height 105
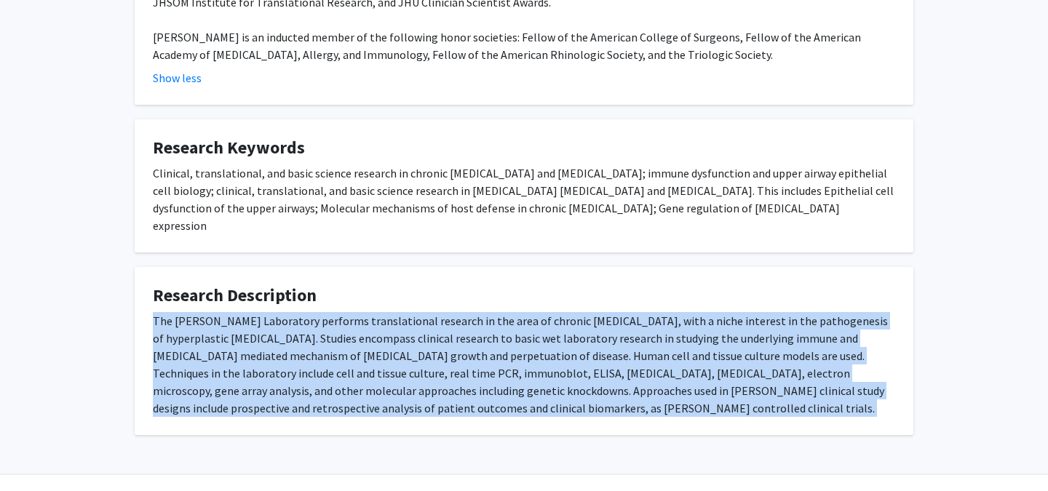
click at [505, 343] on div "The Jean Kim Laboratory performs translational research in the area of chronic …" at bounding box center [524, 364] width 743 height 105
copy div "The Jean Kim Laboratory performs translational research in the area of chronic …"
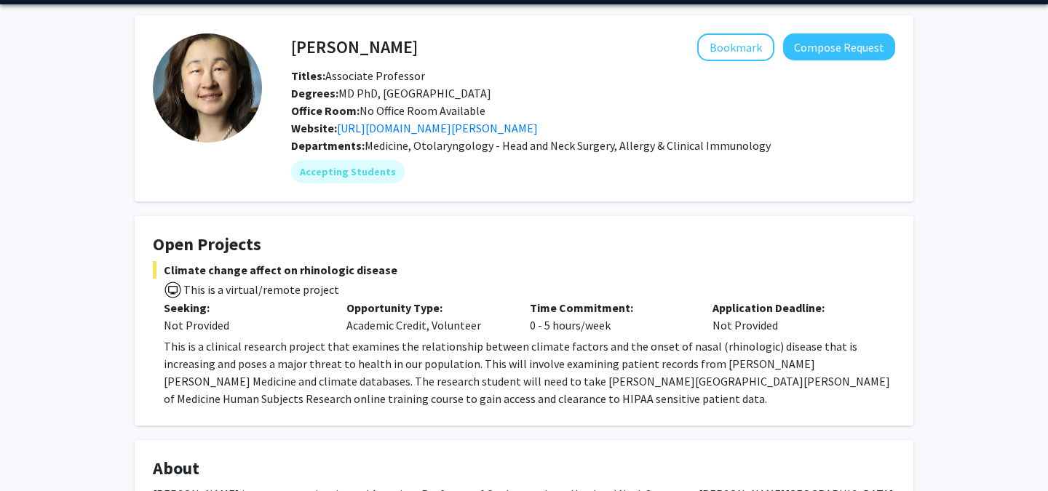
scroll to position [0, 0]
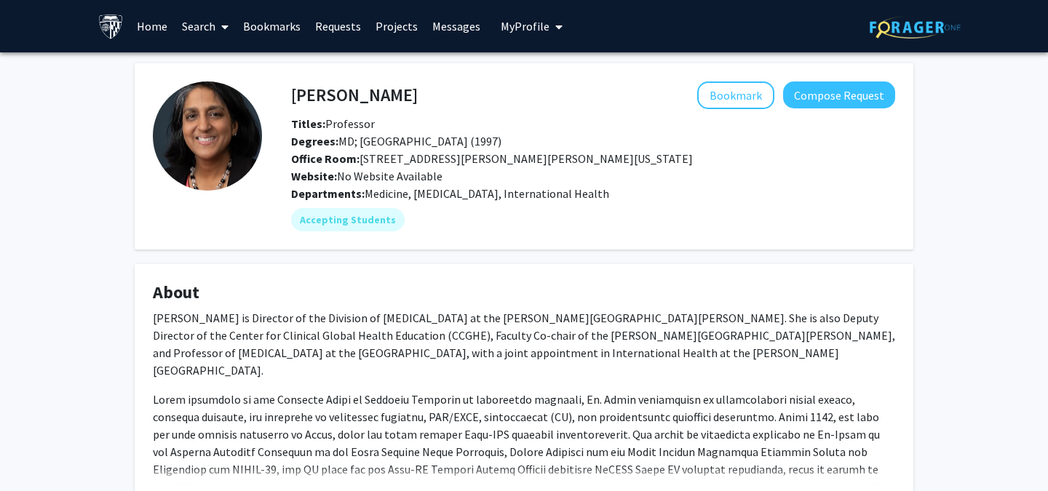
scroll to position [125, 0]
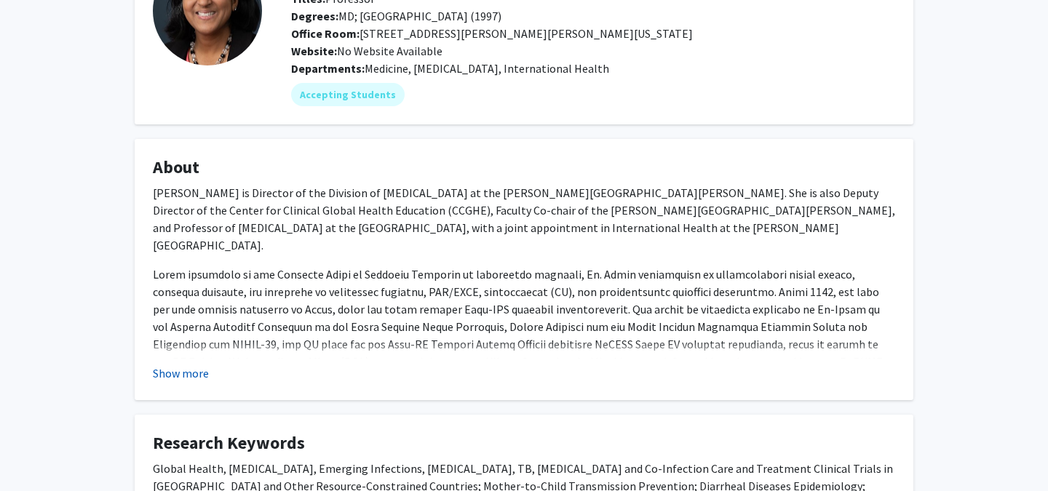
click at [192, 366] on button "Show more" at bounding box center [181, 373] width 56 height 17
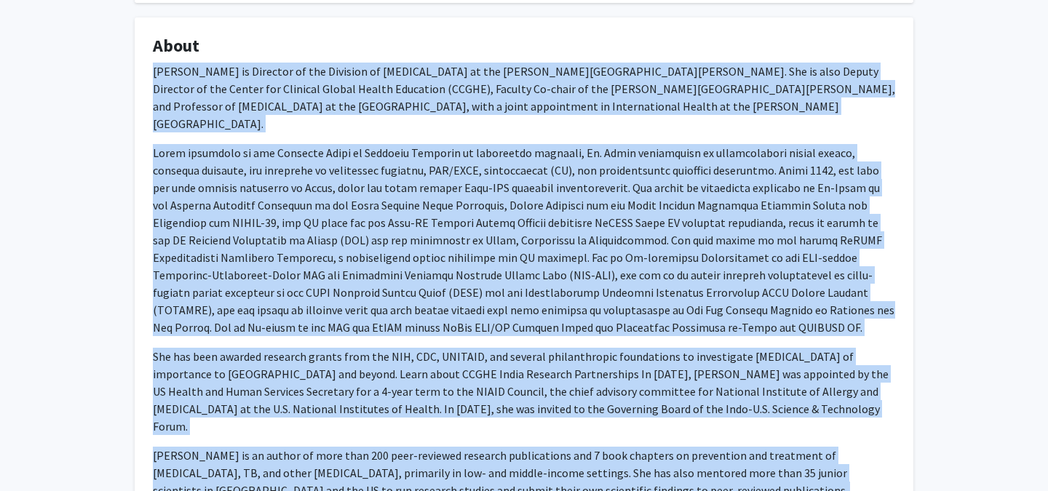
scroll to position [375, 0]
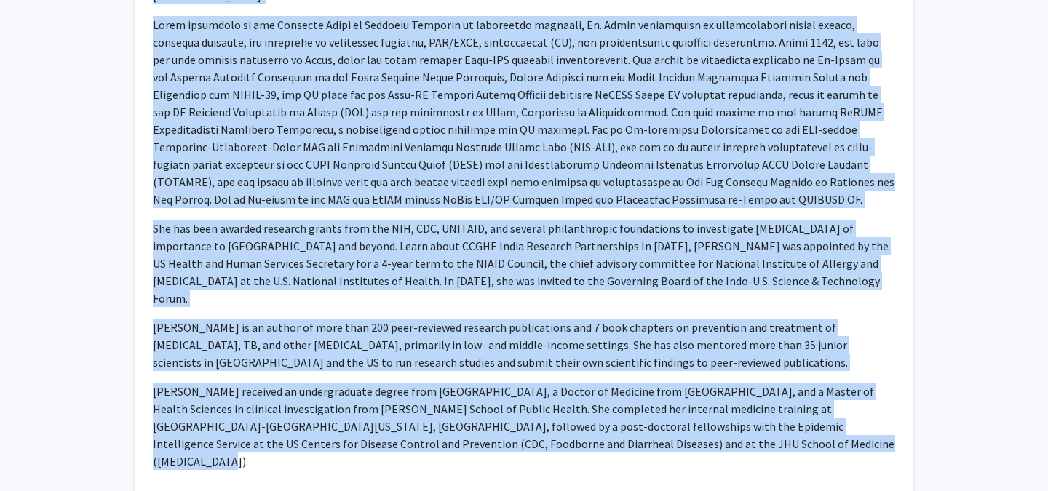
drag, startPoint x: 151, startPoint y: 191, endPoint x: 269, endPoint y: 429, distance: 265.0
click at [269, 429] on fg-card "About Dr. Gupta is Director of the Division of Infectious Diseases at the Johns…" at bounding box center [524, 206] width 779 height 634
copy div "Dr. Gupta is Director of the Division of Infectious Diseases at the Johns Hopki…"
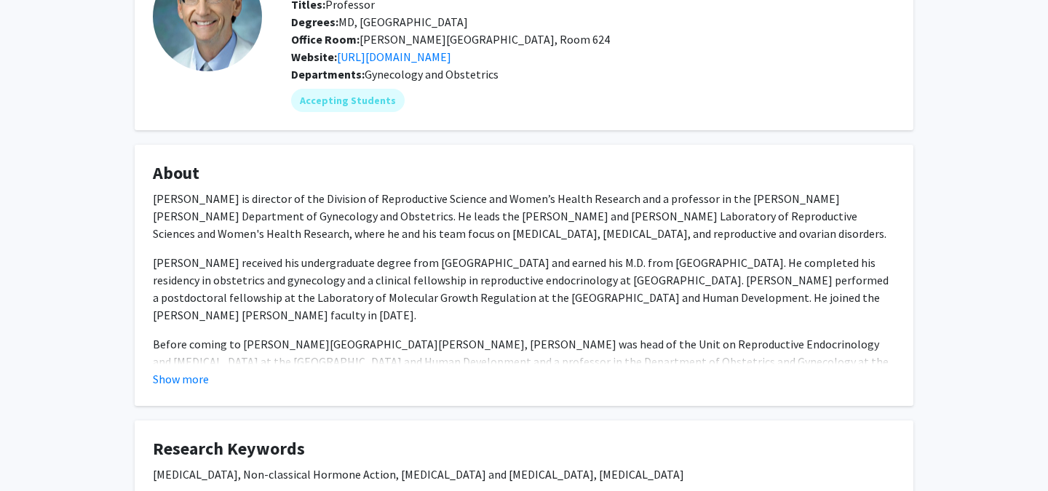
scroll to position [134, 0]
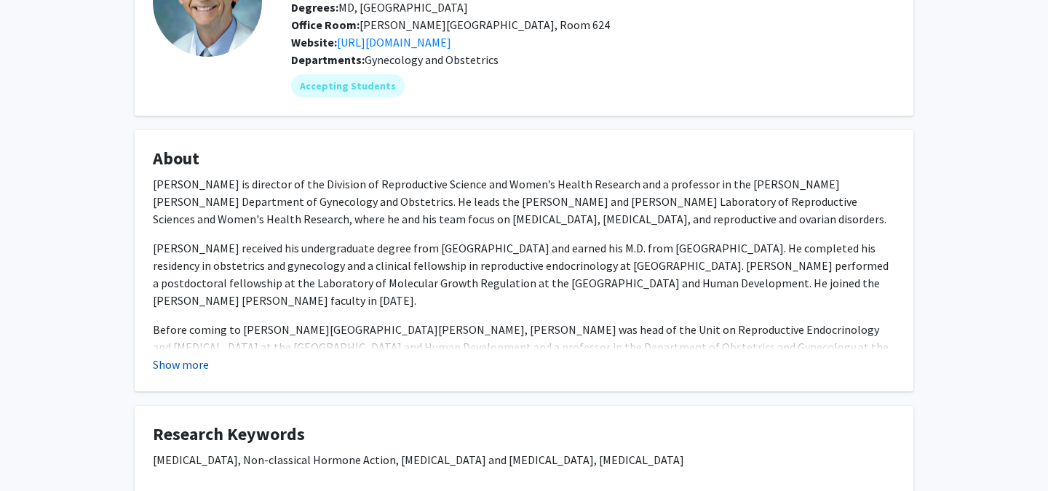
click at [186, 368] on button "Show more" at bounding box center [181, 364] width 56 height 17
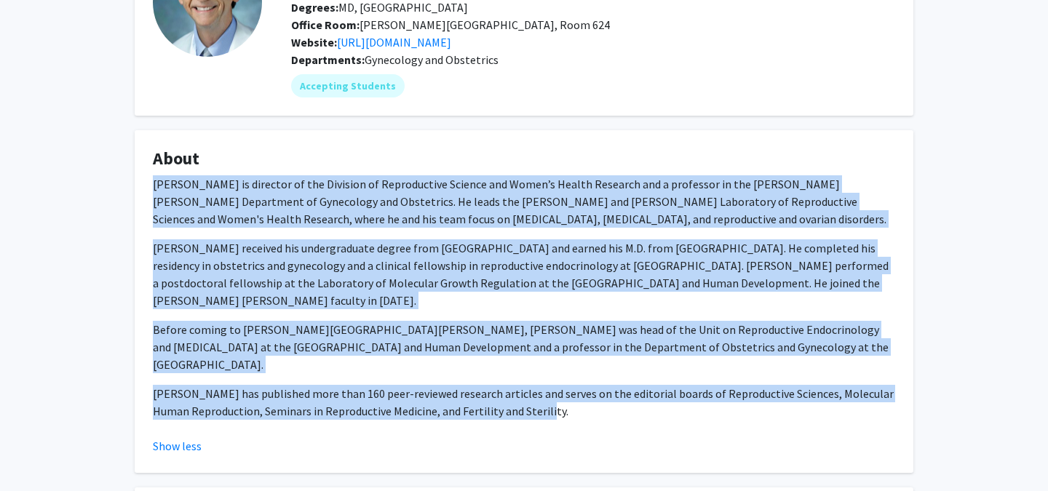
drag, startPoint x: 151, startPoint y: 181, endPoint x: 543, endPoint y: 398, distance: 447.4
click at [544, 398] on fg-card "About Dr. James Segars is director of the Division of Reproductive Science and …" at bounding box center [524, 301] width 779 height 343
copy div "Dr. James Segars is director of the Division of Reproductive Science and Women’…"
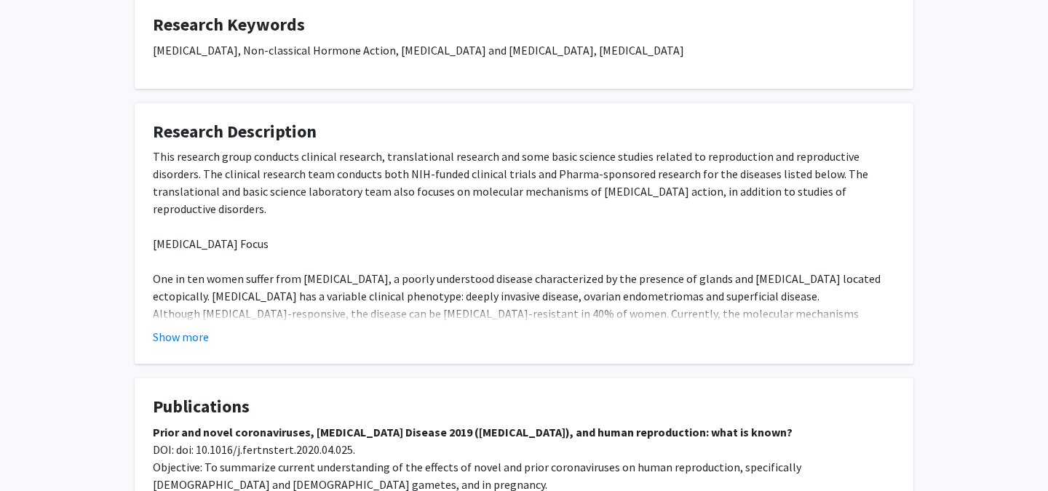
scroll to position [627, 0]
click at [185, 331] on fg-card "Research Description This research group conducts clinical research, translatio…" at bounding box center [524, 232] width 779 height 261
click at [183, 327] on button "Show more" at bounding box center [181, 335] width 56 height 17
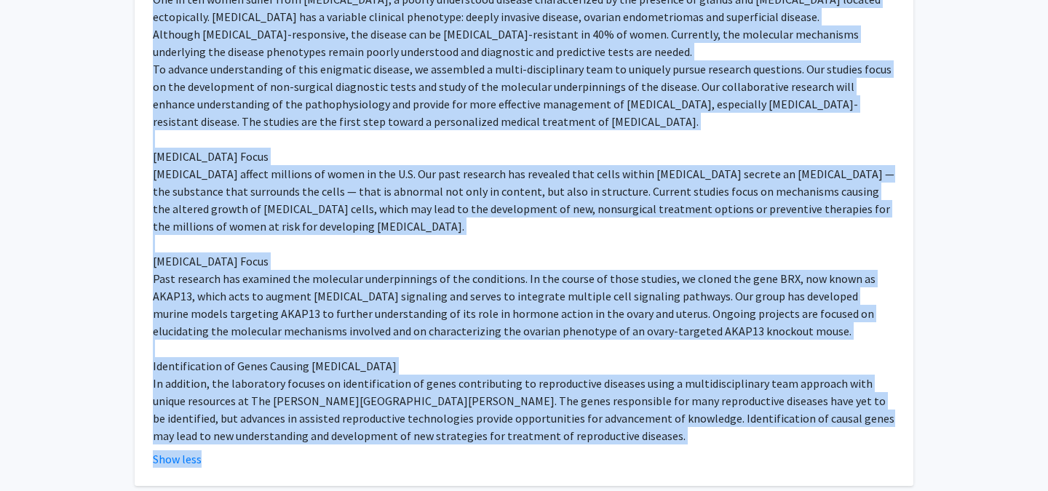
scroll to position [908, 0]
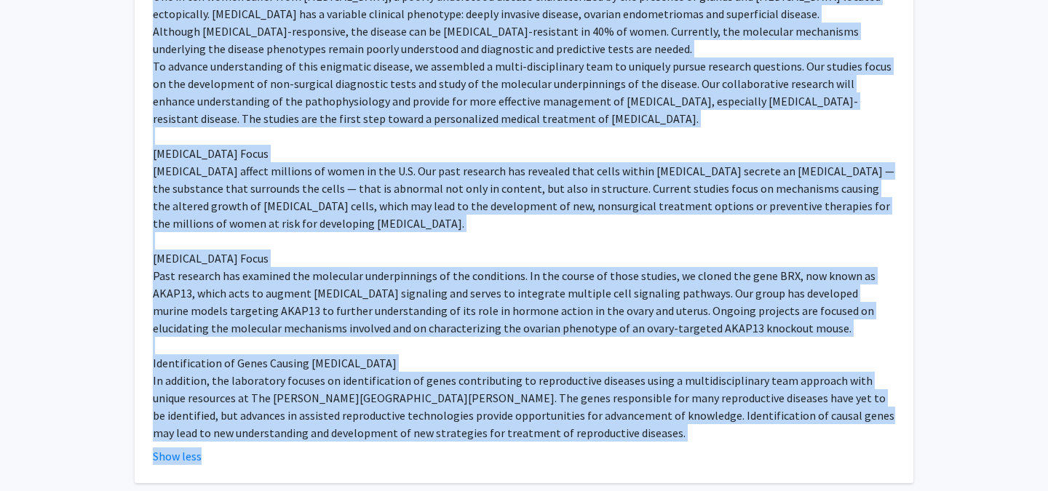
drag, startPoint x: 153, startPoint y: 216, endPoint x: 208, endPoint y: 413, distance: 204.7
click at [208, 413] on fg-read-more "This research group conducts clinical research, translational research and some…" at bounding box center [524, 165] width 743 height 600
copy fg-read-more "This research group conducts clinical research, translational research and some…"
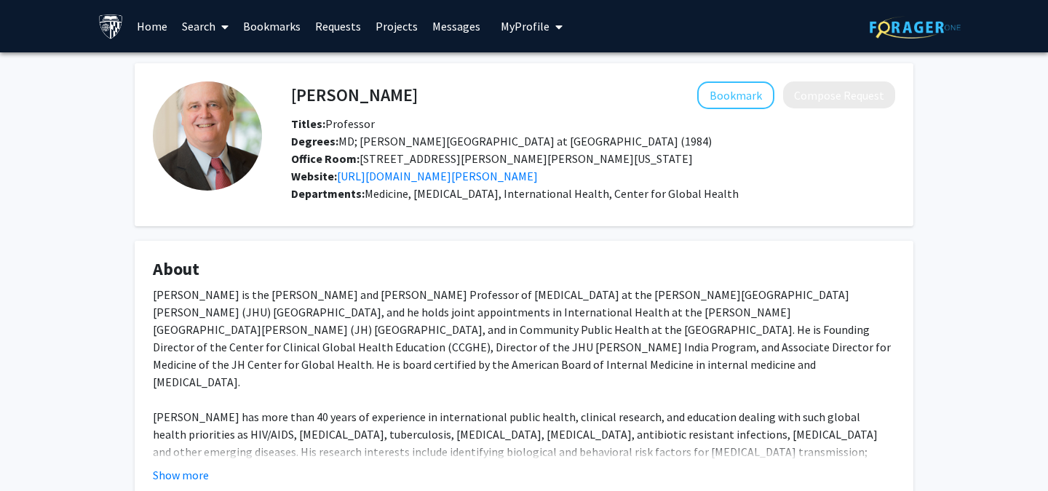
scroll to position [154, 0]
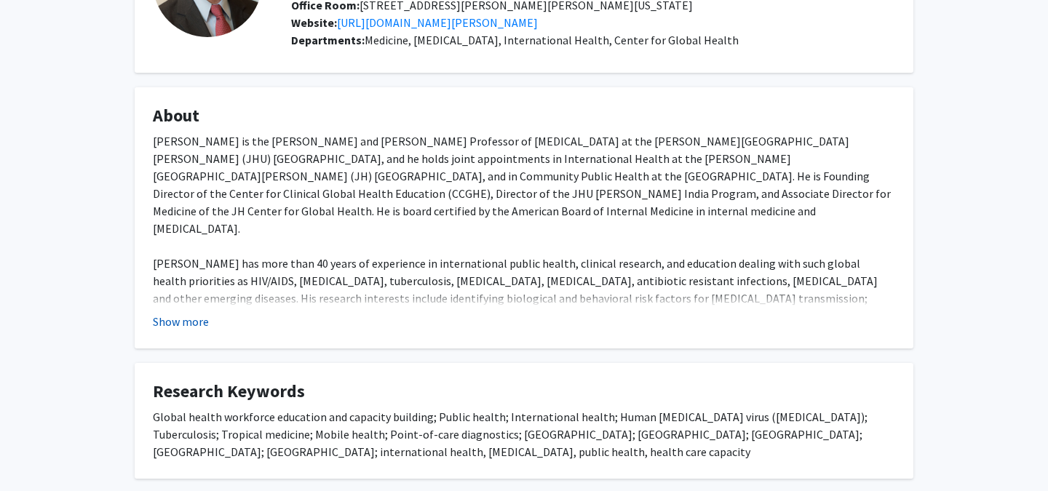
click at [199, 320] on button "Show more" at bounding box center [181, 321] width 56 height 17
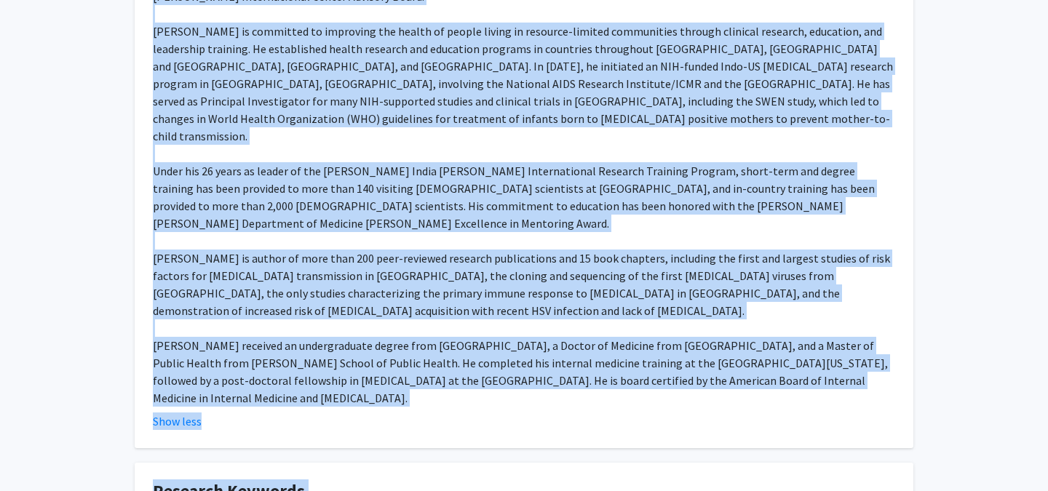
scroll to position [973, 0]
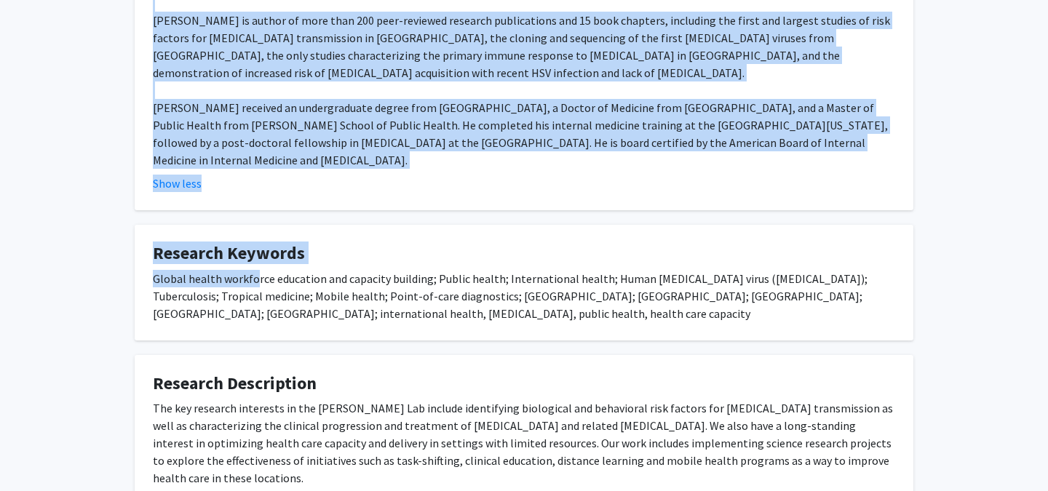
drag, startPoint x: 154, startPoint y: 266, endPoint x: 253, endPoint y: 191, distance: 124.7
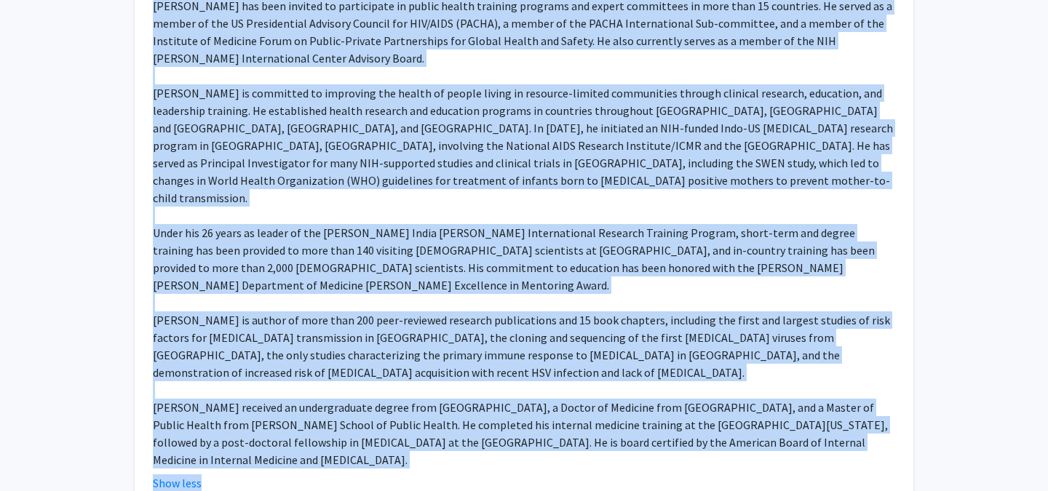
scroll to position [647, 0]
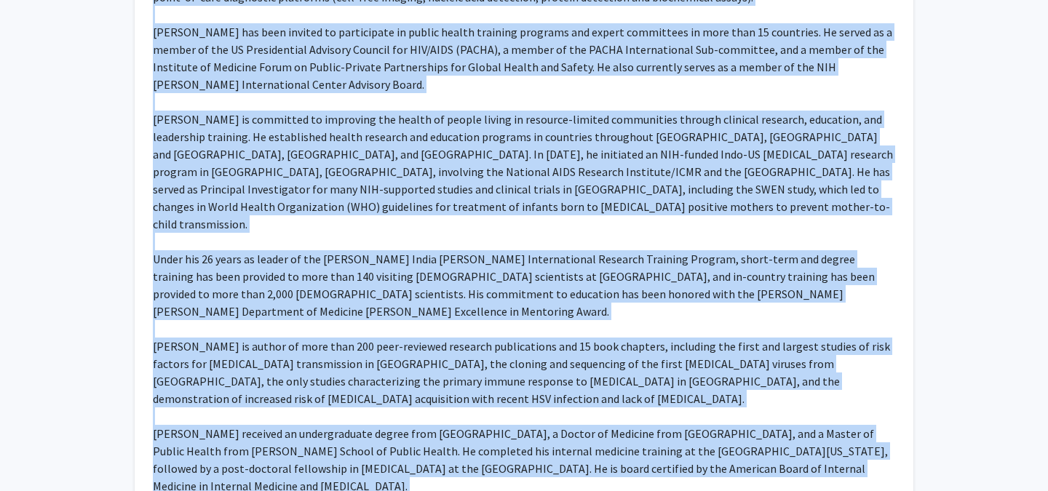
click at [365, 407] on fg-read-more "Dr. Bollinger is the Raj and Kamla Gupta Professor of Infectious Diseases at th…" at bounding box center [524, 79] width 743 height 880
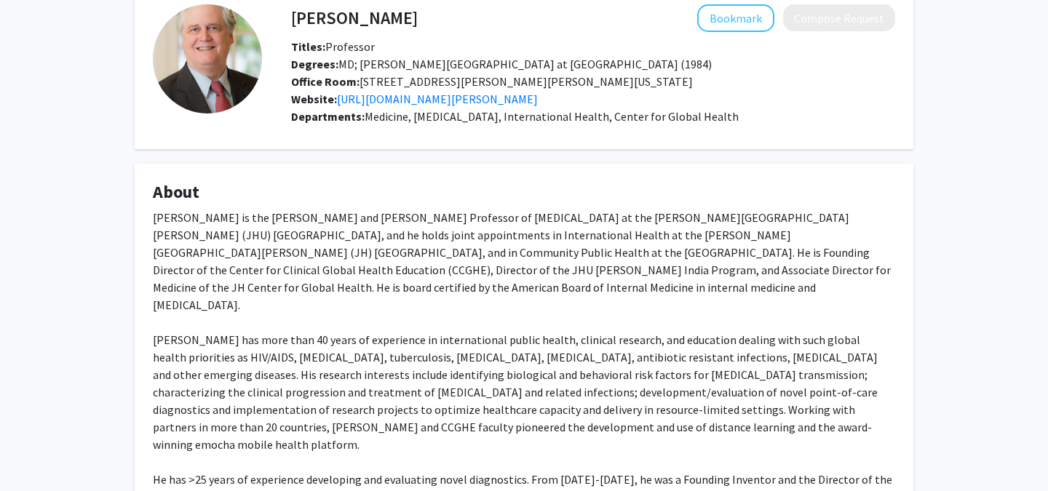
scroll to position [50, 0]
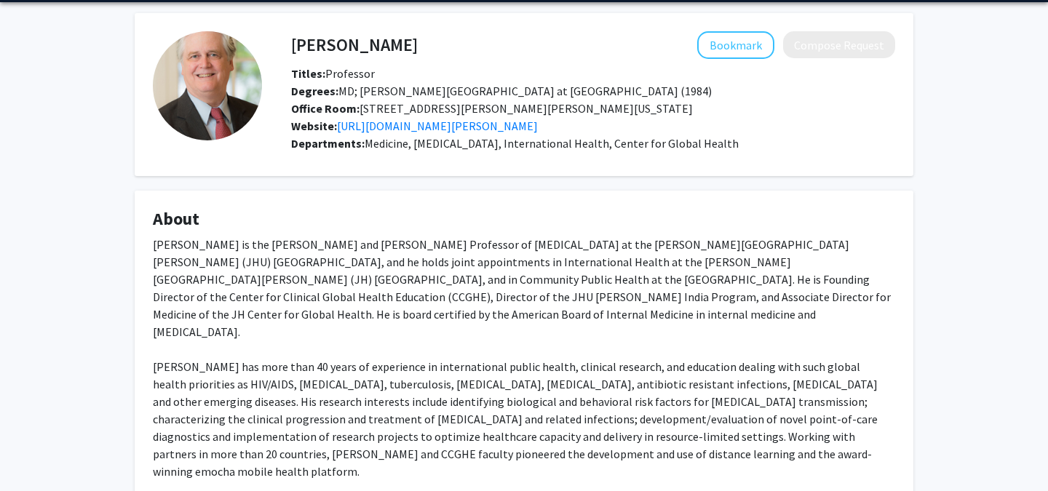
drag, startPoint x: 369, startPoint y: 395, endPoint x: 154, endPoint y: 245, distance: 262.6
copy div "Dr. Bollinger is the Raj and Kamla Gupta Professor of Infectious Diseases at th…"
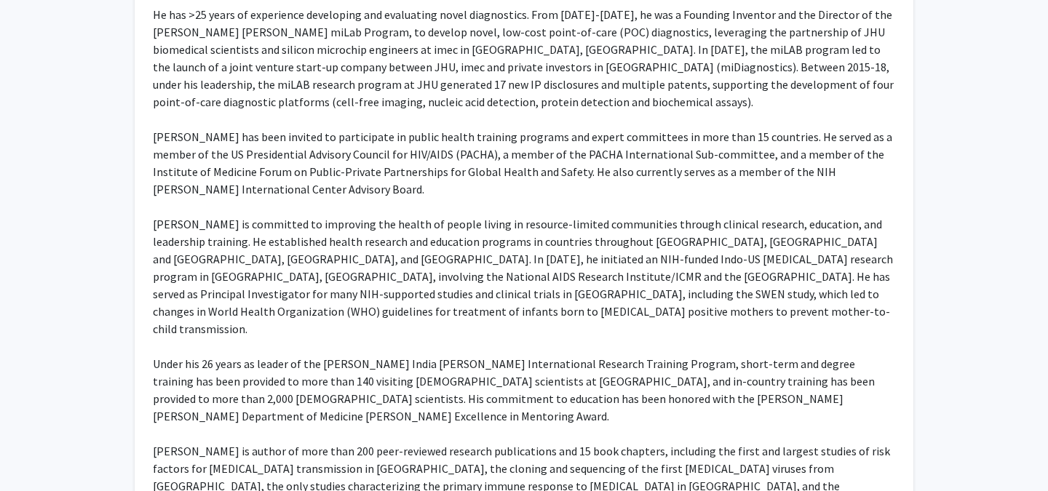
scroll to position [973, 0]
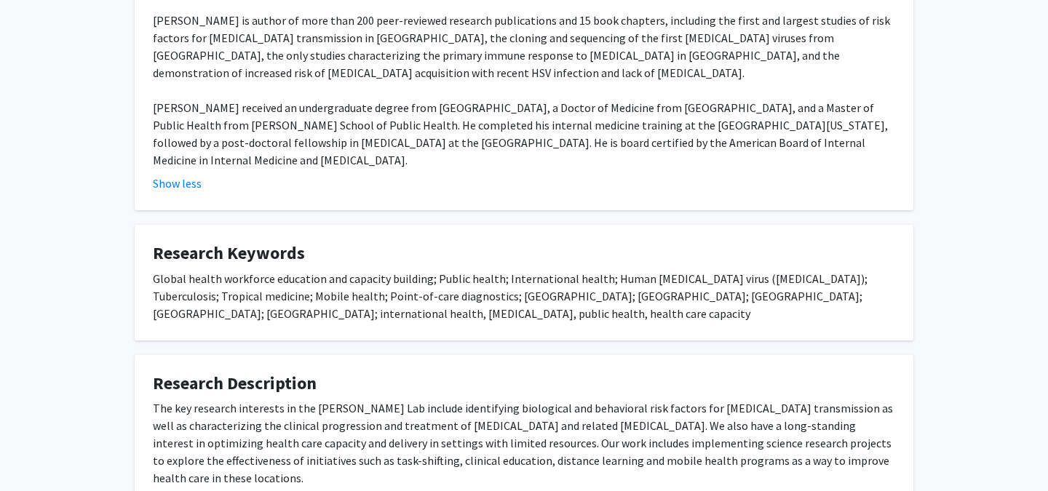
click at [460, 400] on div "The key research interests in the Robert Bollinger Lab include identifying biol…" at bounding box center [524, 443] width 743 height 87
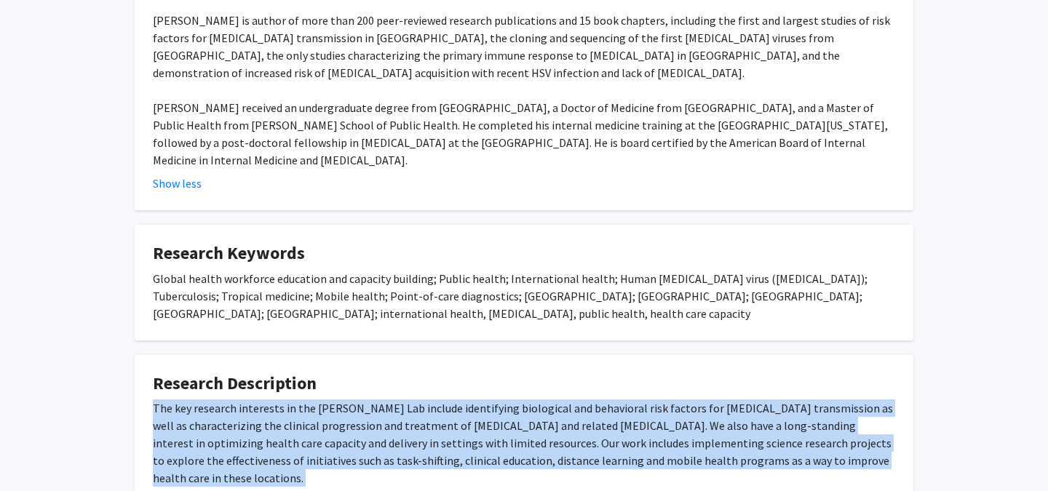
click at [460, 400] on div "The key research interests in the Robert Bollinger Lab include identifying biol…" at bounding box center [524, 443] width 743 height 87
copy div "The key research interests in the Robert Bollinger Lab include identifying biol…"
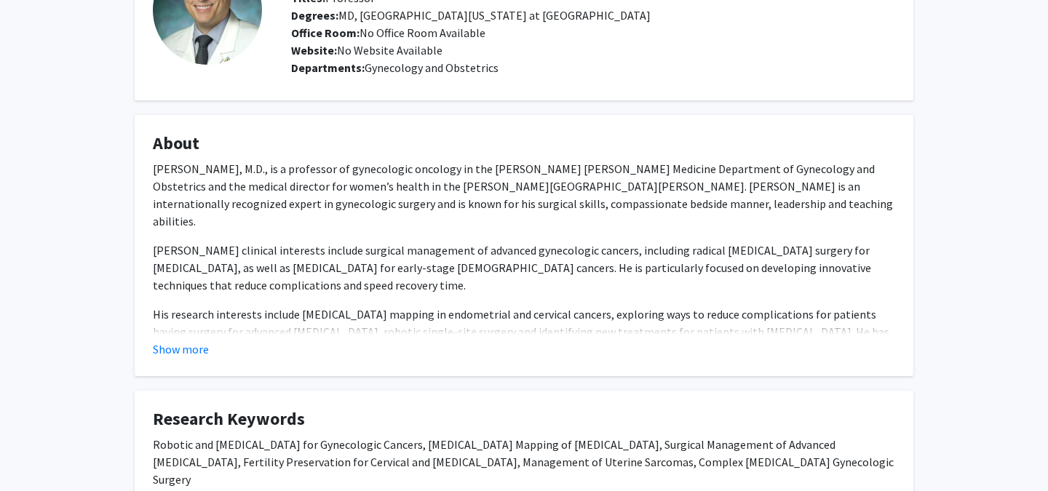
scroll to position [153, 0]
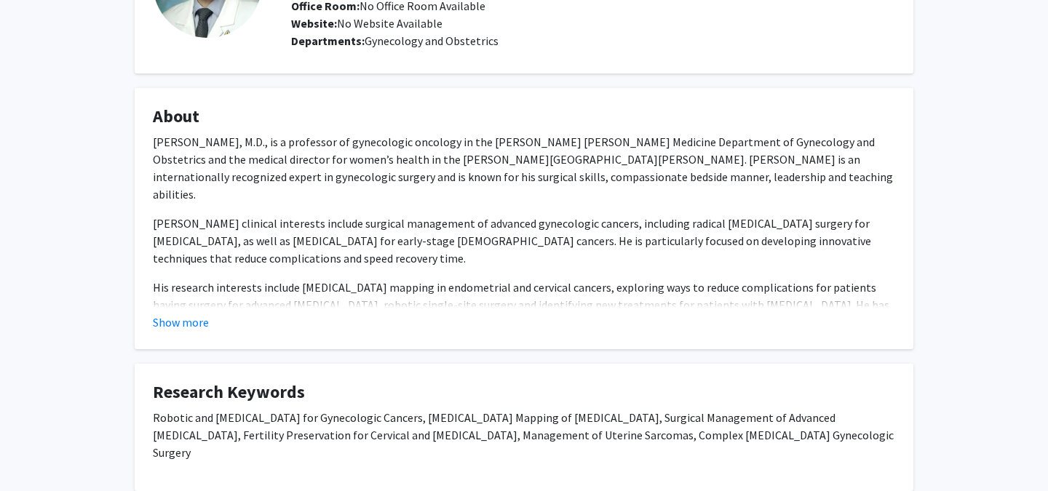
click at [185, 309] on fg-read-more "[PERSON_NAME], M.D., is a professor of gynecologic oncology in the [PERSON_NAME…" at bounding box center [524, 232] width 743 height 198
click at [185, 320] on button "Show more" at bounding box center [181, 322] width 56 height 17
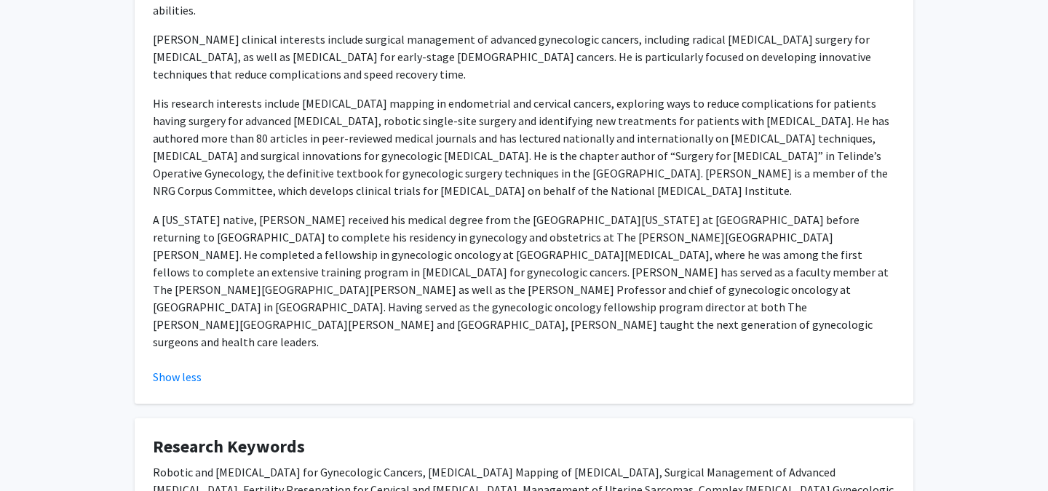
scroll to position [372, 0]
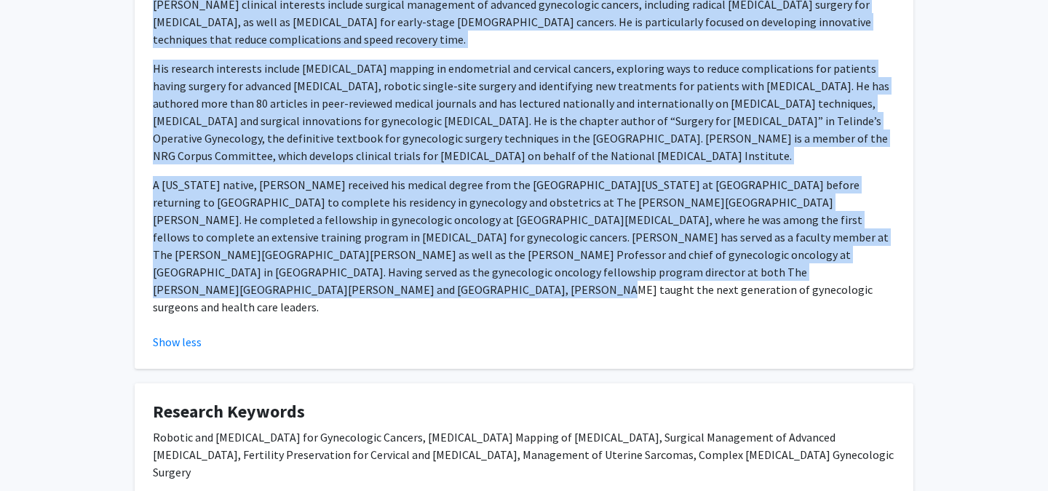
drag, startPoint x: 155, startPoint y: 221, endPoint x: 205, endPoint y: 266, distance: 68.0
click at [205, 266] on div "Edward Tanner, M.D., is a professor of gynecologic oncology in the Johns Hopkin…" at bounding box center [524, 121] width 743 height 414
copy div "Edward Tanner, M.D., is a professor of gynecologic oncology in the Johns Hopkin…"
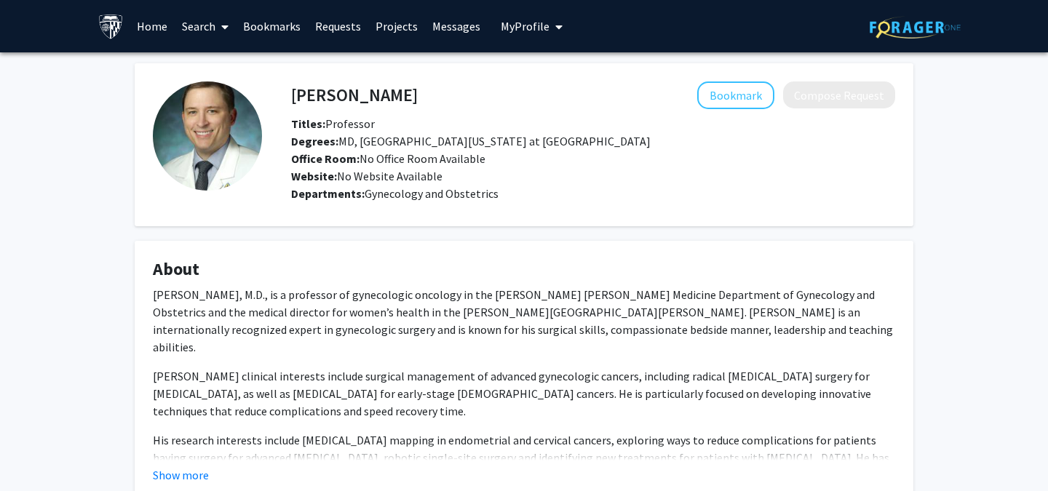
scroll to position [128, 0]
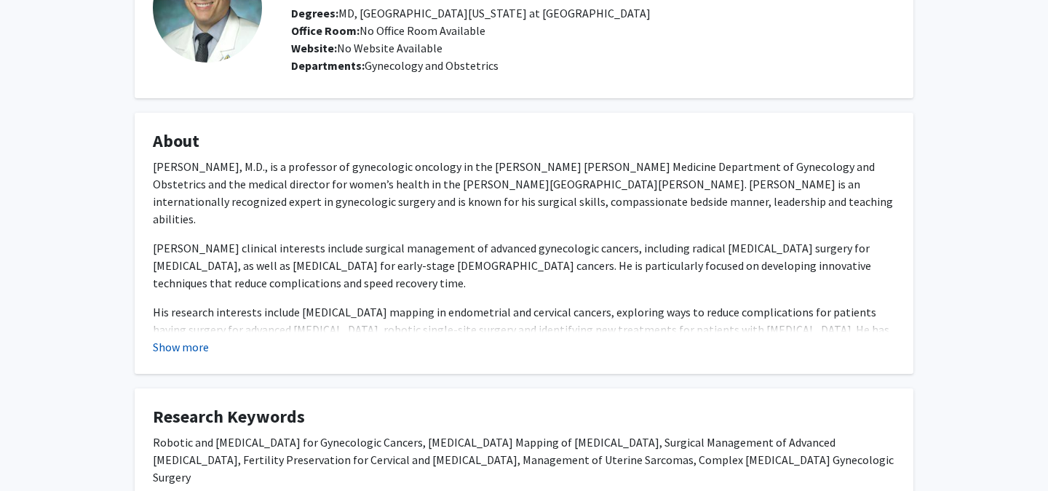
click at [183, 346] on button "Show more" at bounding box center [181, 347] width 56 height 17
